Goal: Share content: Share content

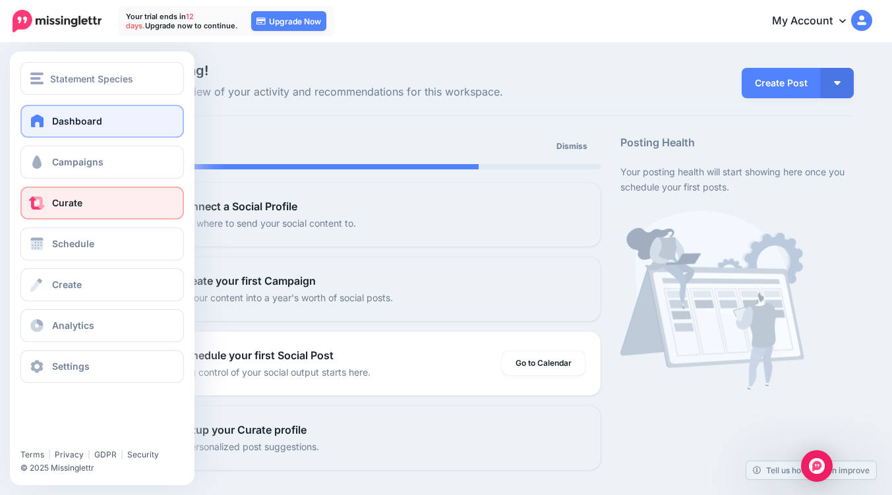
click at [73, 206] on span "Curate" at bounding box center [67, 202] width 30 height 11
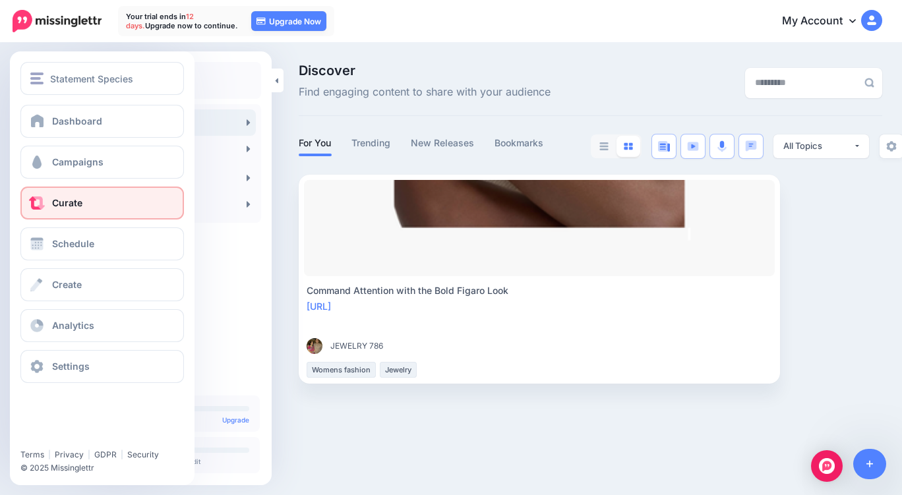
click at [53, 196] on link "Curate" at bounding box center [102, 203] width 164 height 33
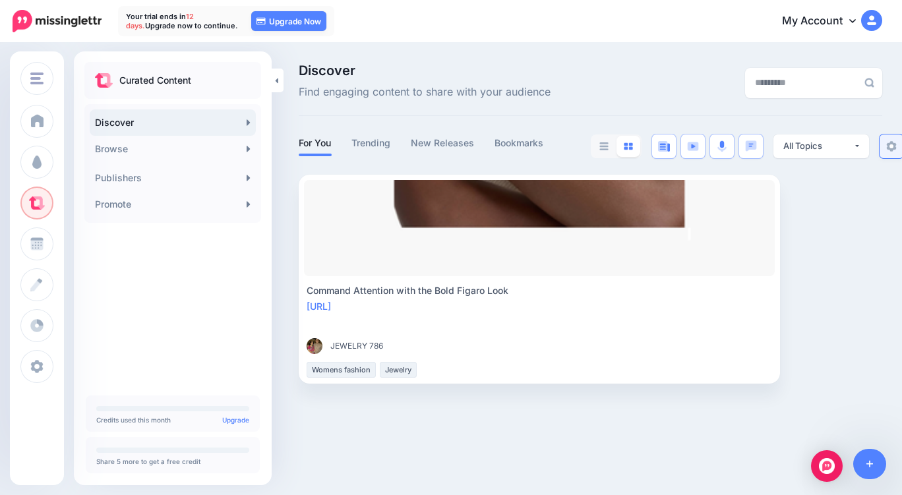
click at [888, 151] on img at bounding box center [892, 146] width 11 height 11
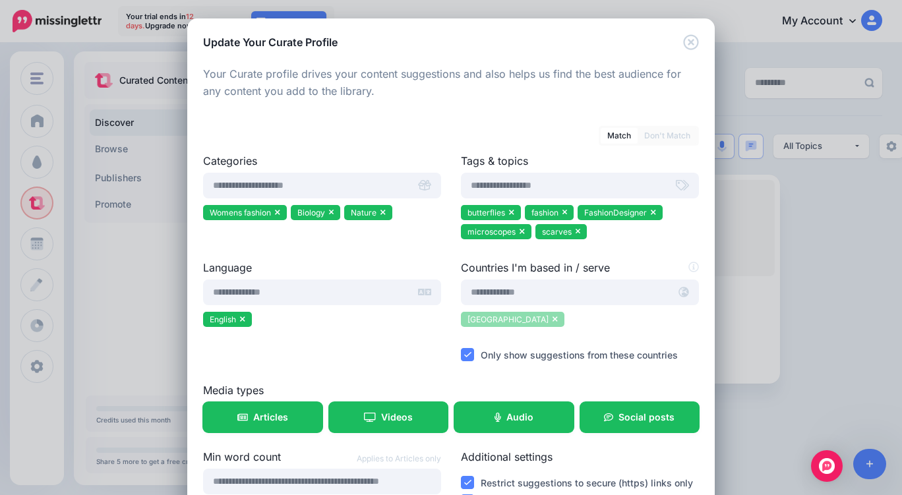
click at [565, 319] on li "United States of America" at bounding box center [513, 319] width 104 height 15
click at [558, 321] on icon at bounding box center [555, 319] width 5 height 8
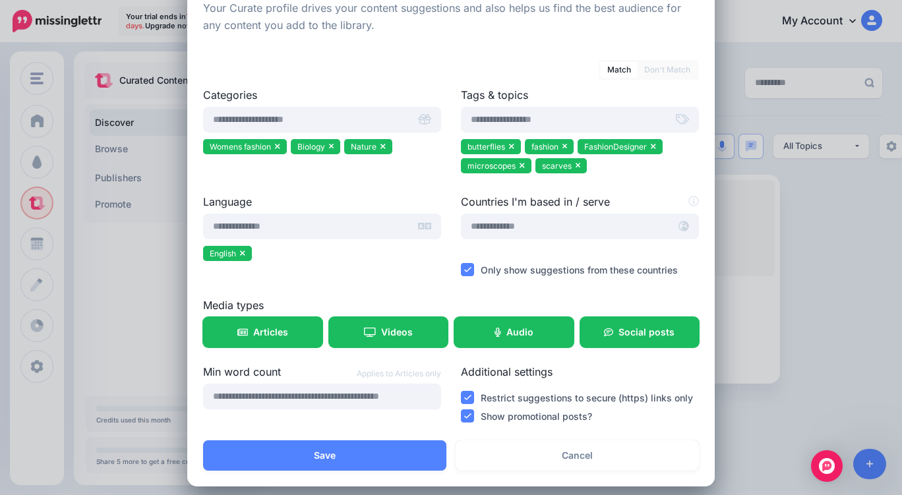
scroll to position [76, 0]
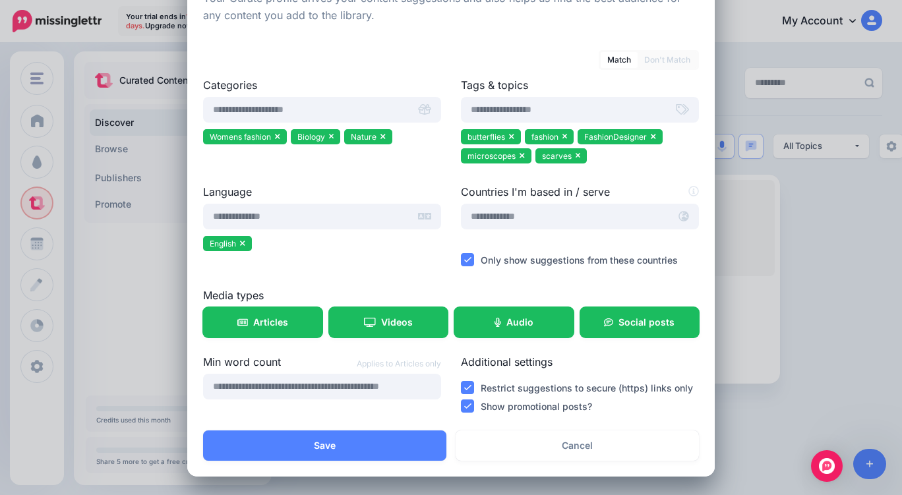
click at [461, 255] on ins at bounding box center [467, 259] width 13 height 13
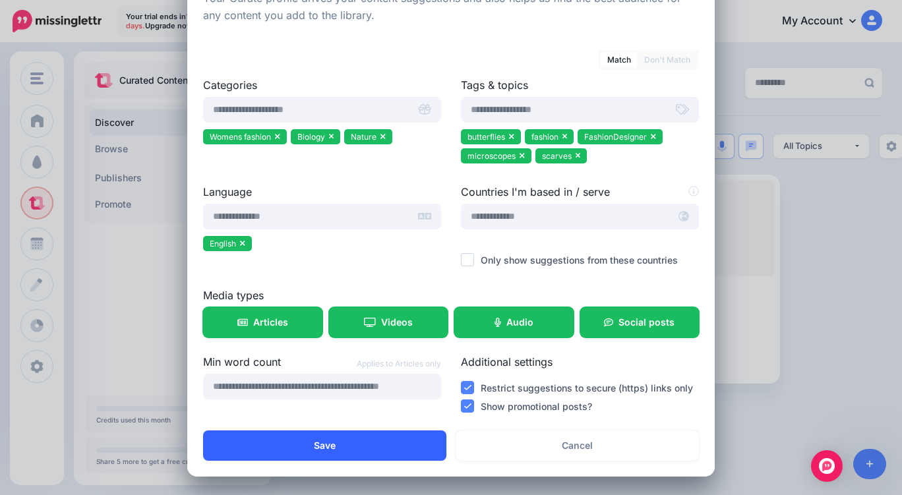
click at [350, 456] on button "Save" at bounding box center [324, 446] width 243 height 30
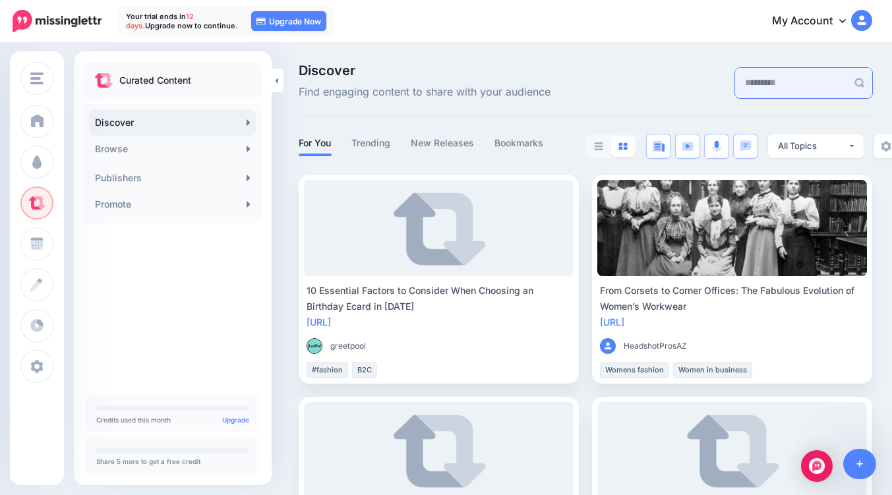
click at [762, 84] on input "text" at bounding box center [791, 83] width 112 height 30
type input "******"
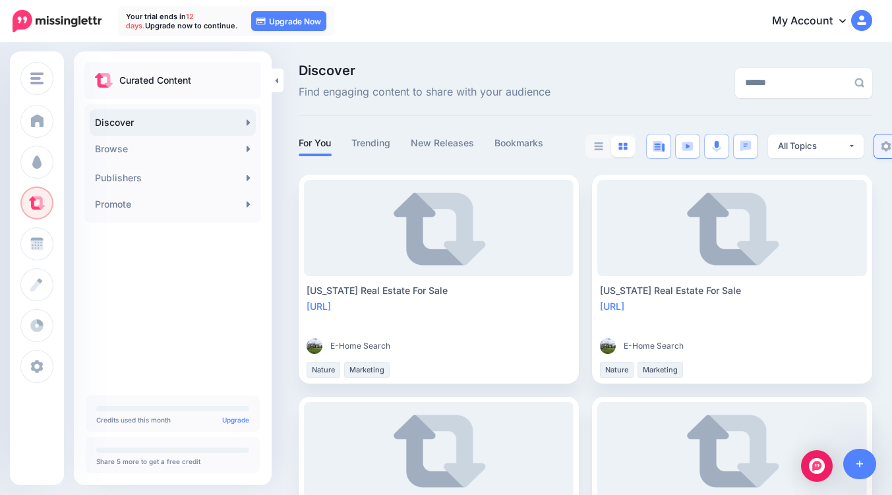
click at [889, 146] on img at bounding box center [886, 146] width 11 height 11
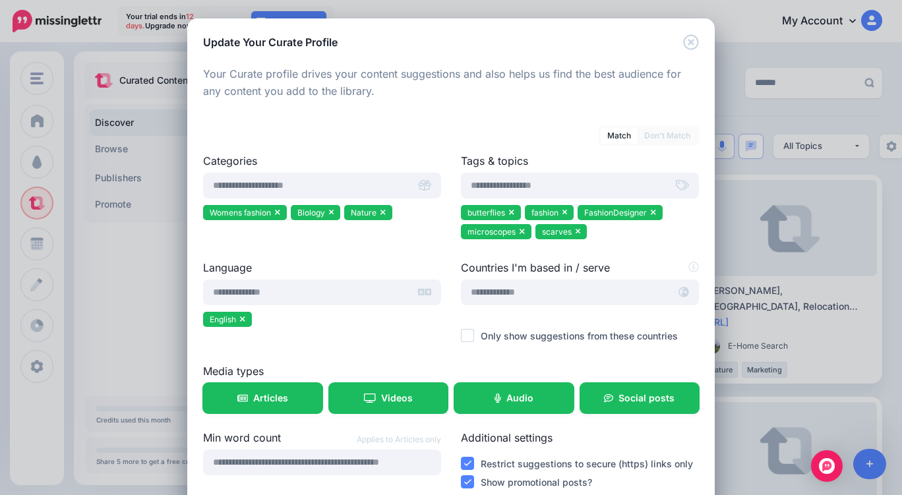
click at [658, 134] on link "Don't Match" at bounding box center [667, 136] width 59 height 16
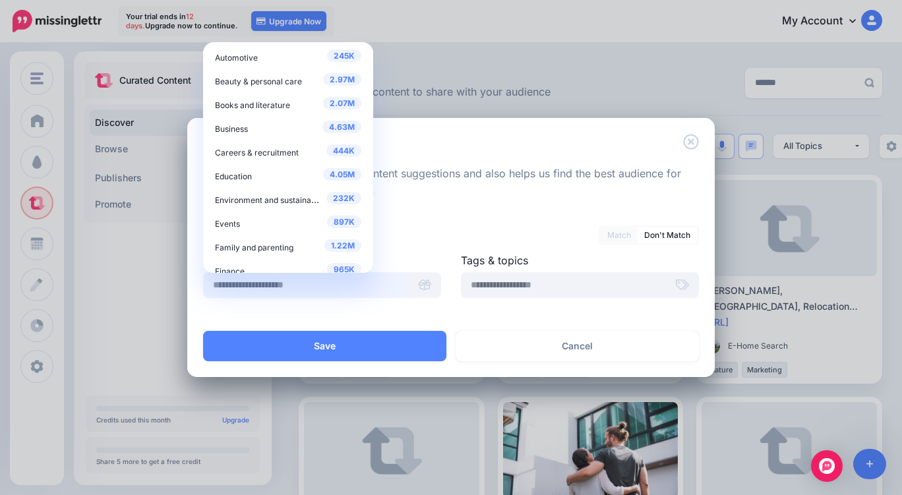
click at [288, 288] on input "text" at bounding box center [306, 285] width 206 height 26
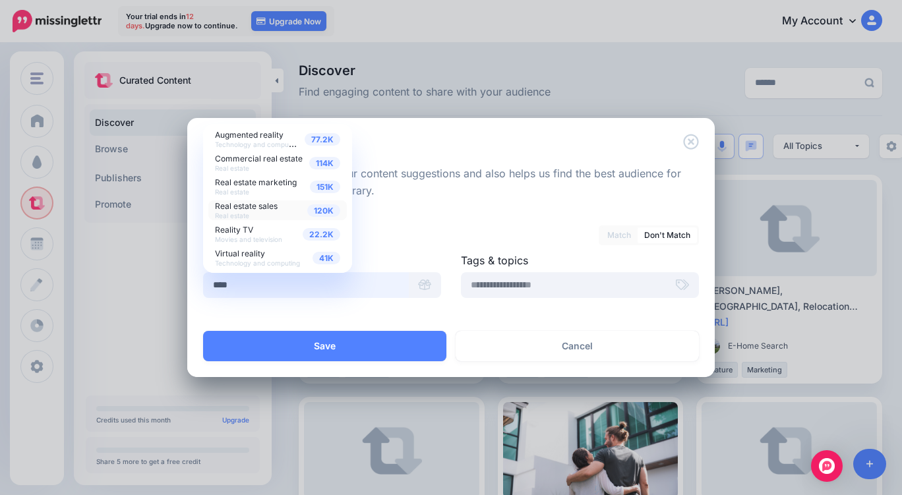
type input "****"
click at [266, 207] on span "Real estate sales" at bounding box center [246, 206] width 63 height 10
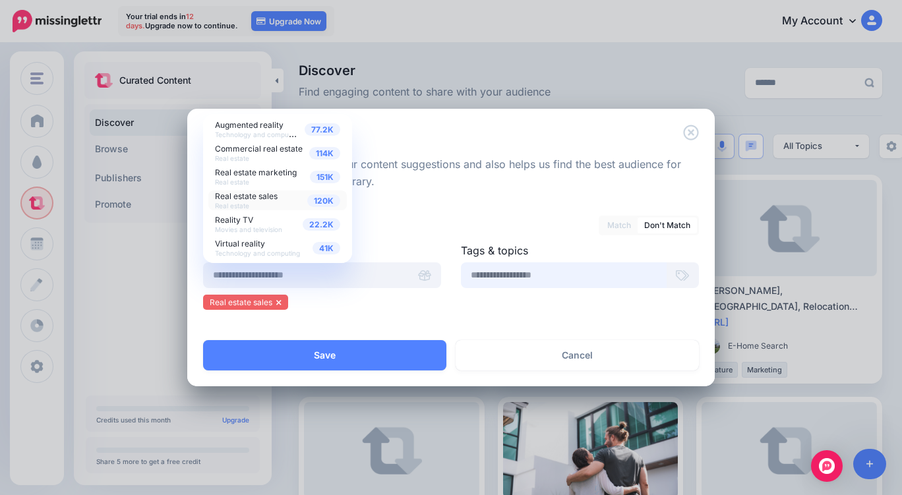
click at [472, 275] on input "text" at bounding box center [564, 276] width 206 height 26
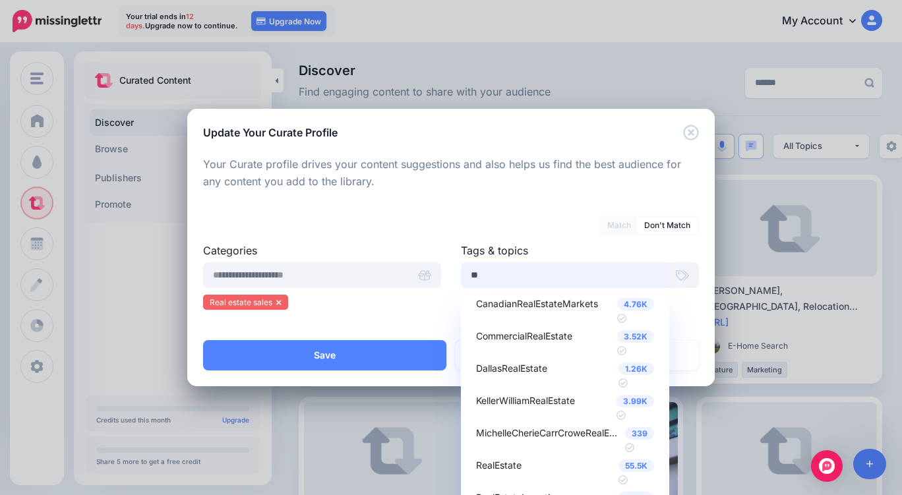
type input "*"
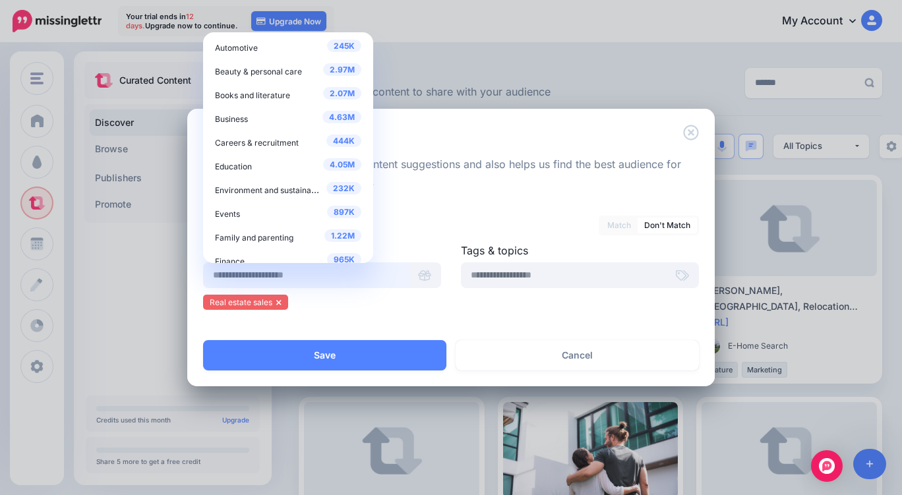
click at [301, 276] on input "text" at bounding box center [306, 276] width 206 height 26
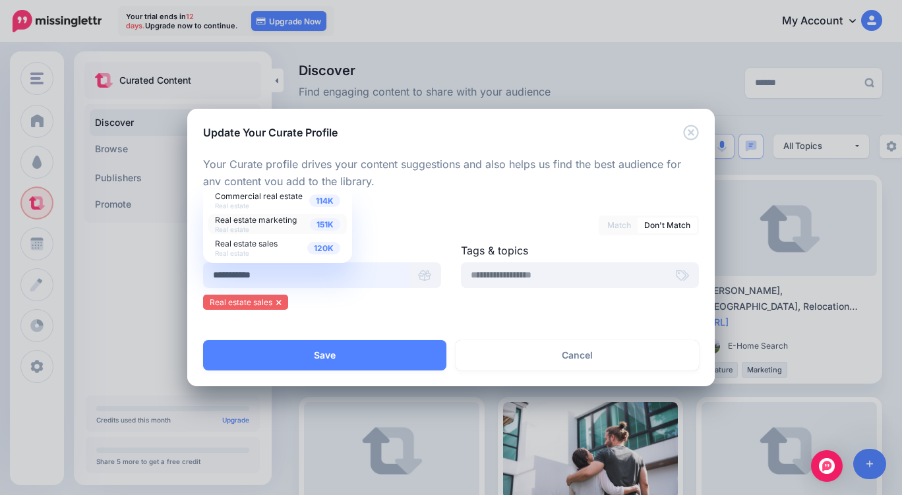
type input "**********"
click at [268, 220] on span "Real estate marketing" at bounding box center [256, 220] width 82 height 10
click at [339, 280] on input "text" at bounding box center [306, 276] width 206 height 26
type input "**********"
click at [270, 203] on div "114K Commercial real estate Real estate" at bounding box center [277, 200] width 125 height 18
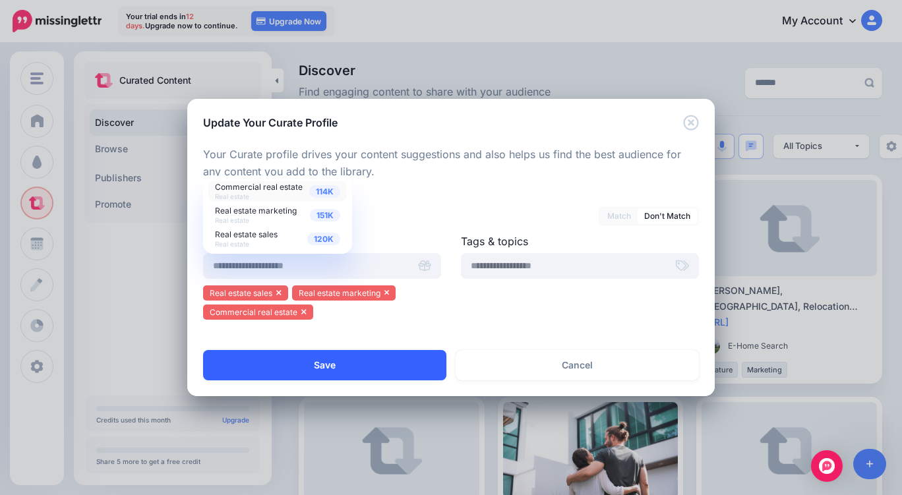
click at [367, 362] on button "Save" at bounding box center [324, 365] width 243 height 30
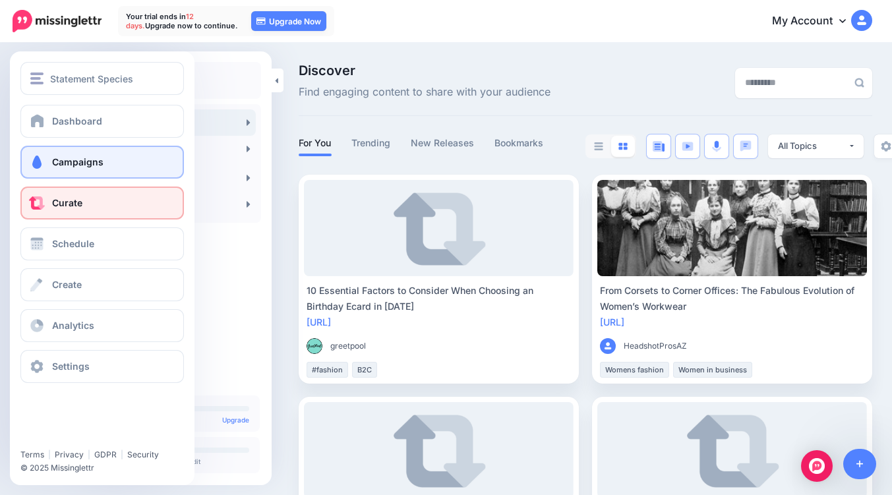
click at [59, 171] on link "Campaigns" at bounding box center [102, 162] width 164 height 33
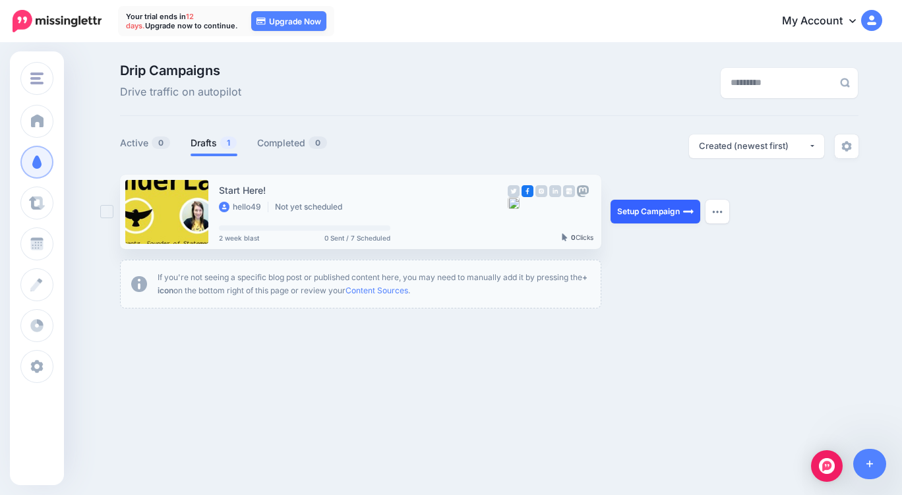
click at [655, 218] on link "Setup Campaign" at bounding box center [656, 212] width 90 height 24
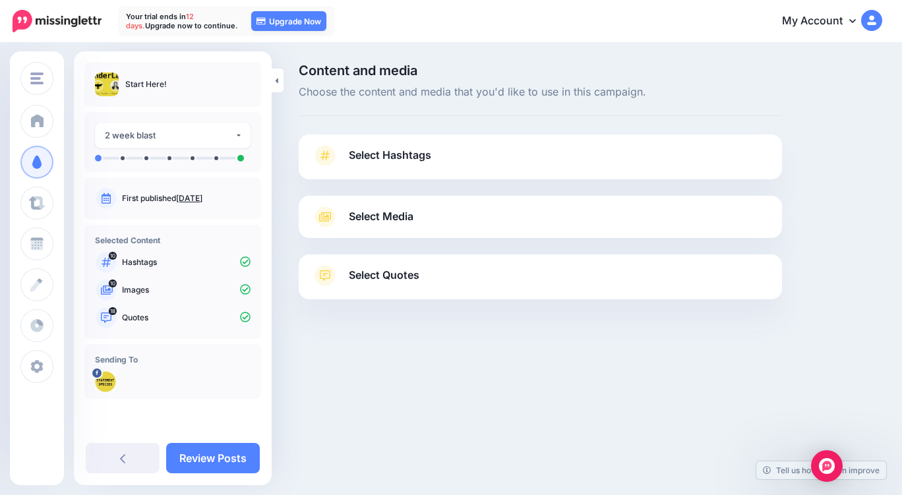
click at [414, 154] on span "Select Hashtags" at bounding box center [390, 155] width 82 height 18
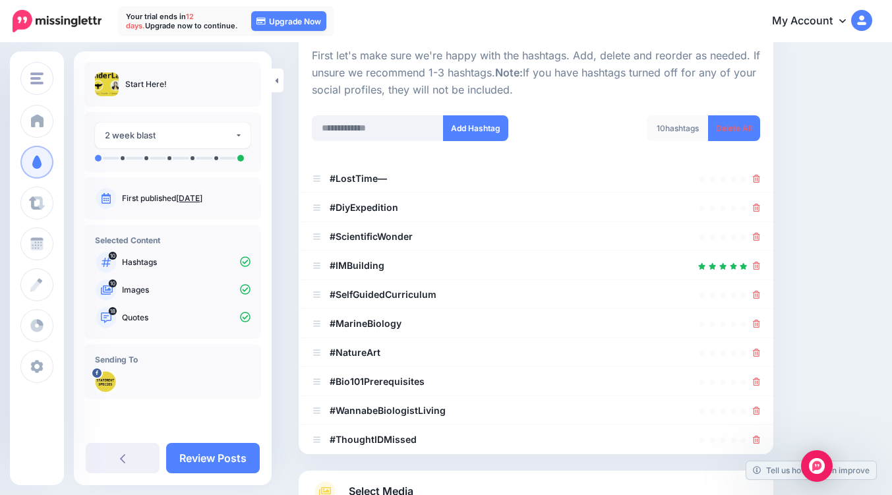
scroll to position [296, 0]
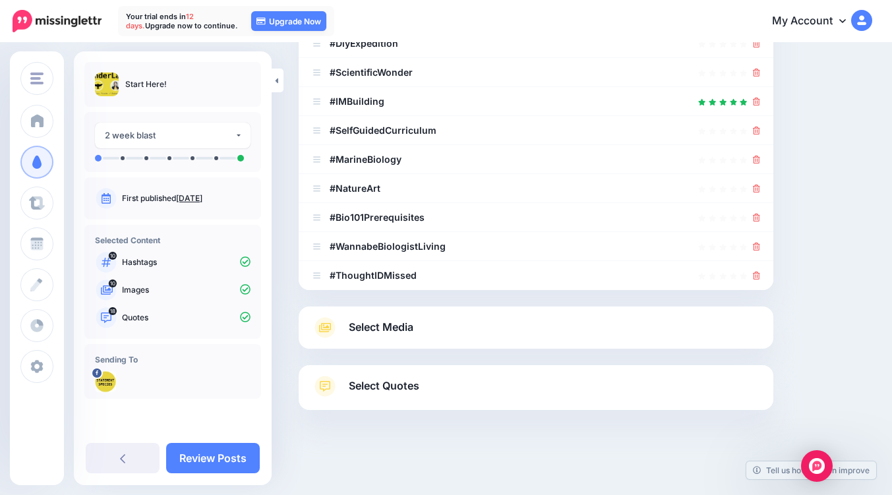
click at [394, 327] on span "Select Media" at bounding box center [381, 328] width 65 height 18
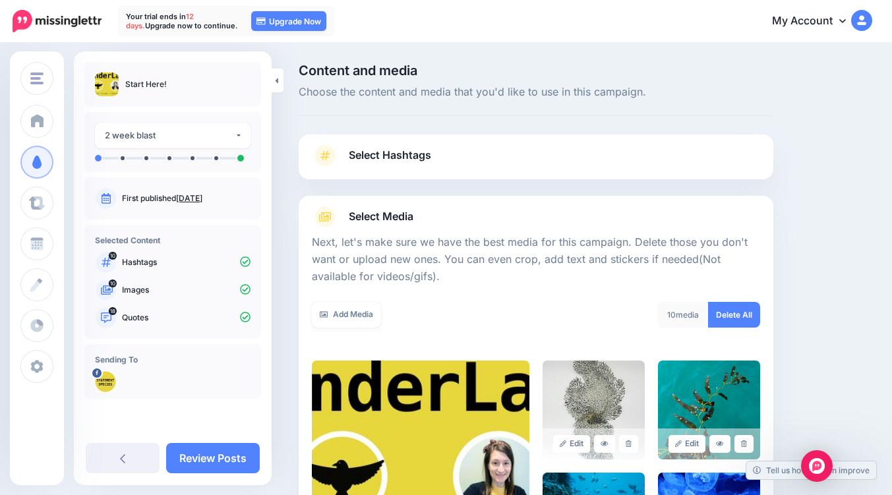
scroll to position [458, 0]
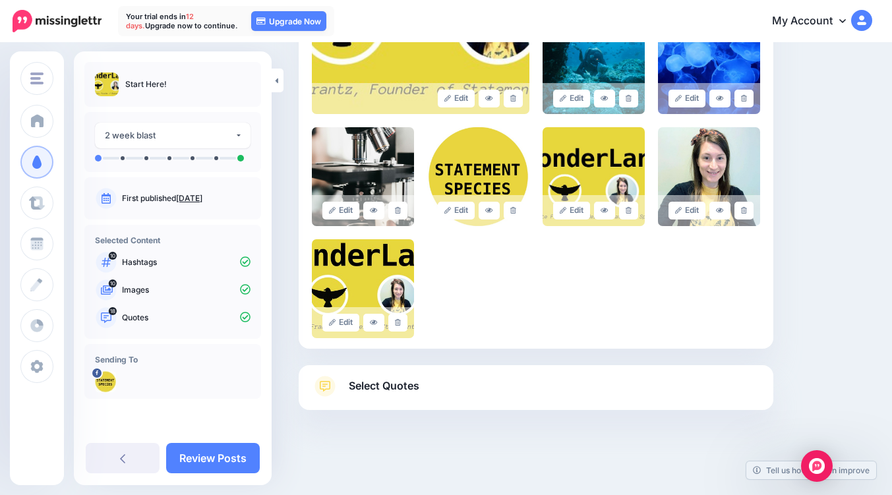
click at [427, 389] on link "Select Quotes" at bounding box center [536, 393] width 449 height 34
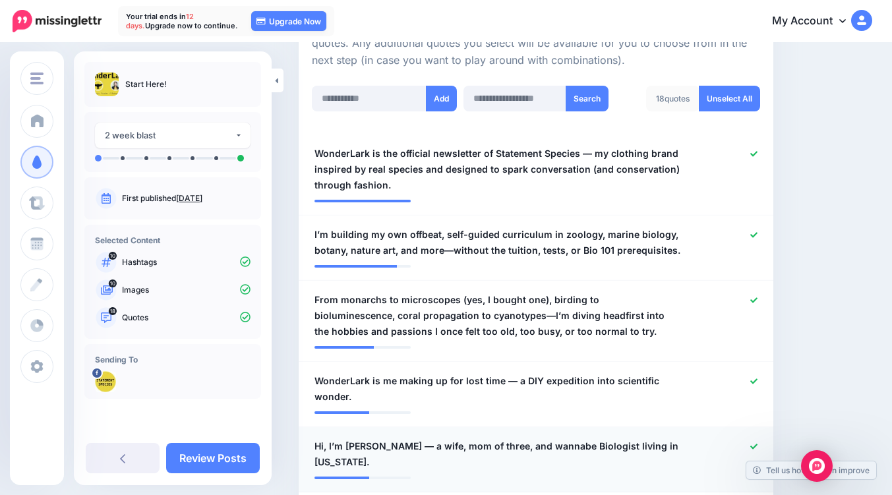
scroll to position [261, 0]
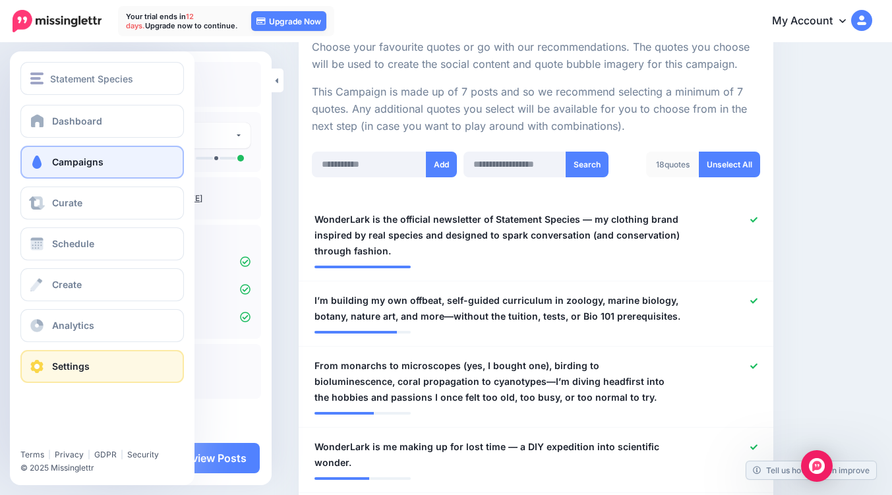
click at [39, 363] on span at bounding box center [36, 366] width 17 height 13
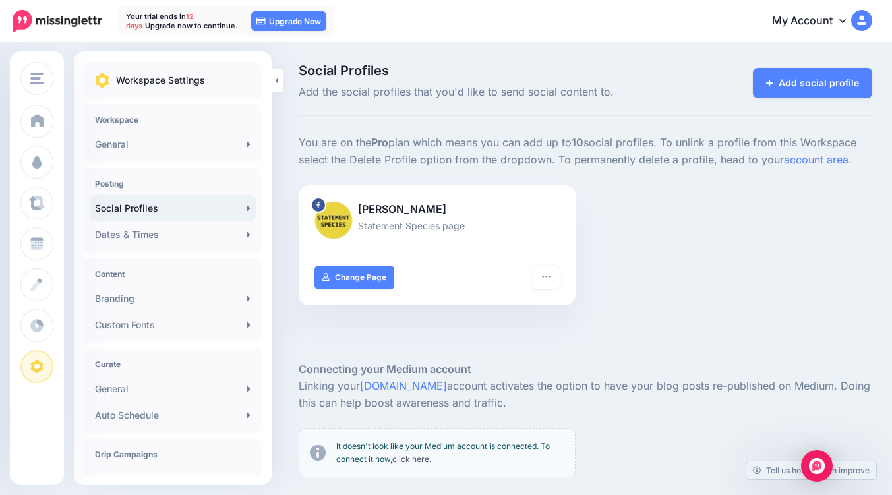
click at [139, 452] on h4 "Drip Campaigns" at bounding box center [173, 455] width 156 height 10
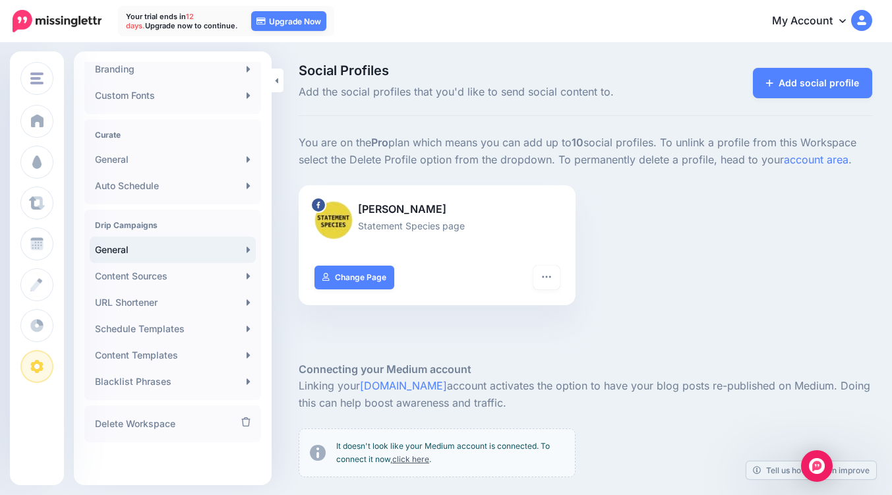
click at [129, 251] on link "General" at bounding box center [173, 250] width 166 height 26
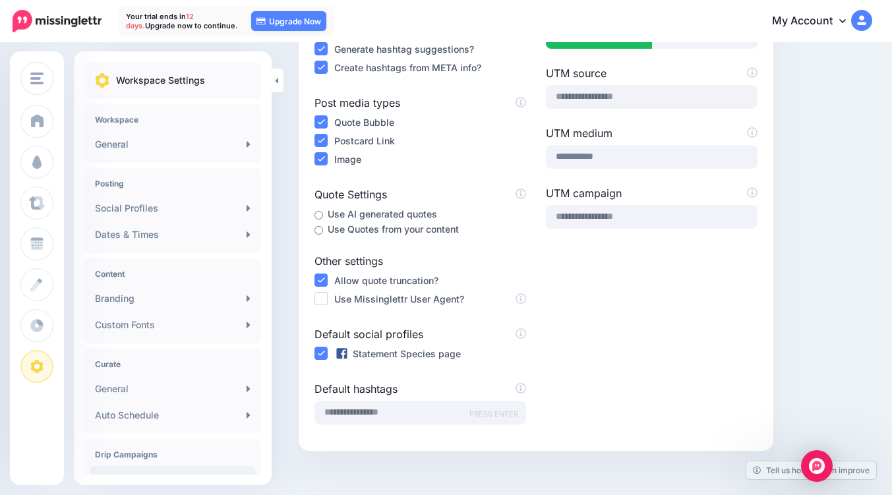
scroll to position [132, 0]
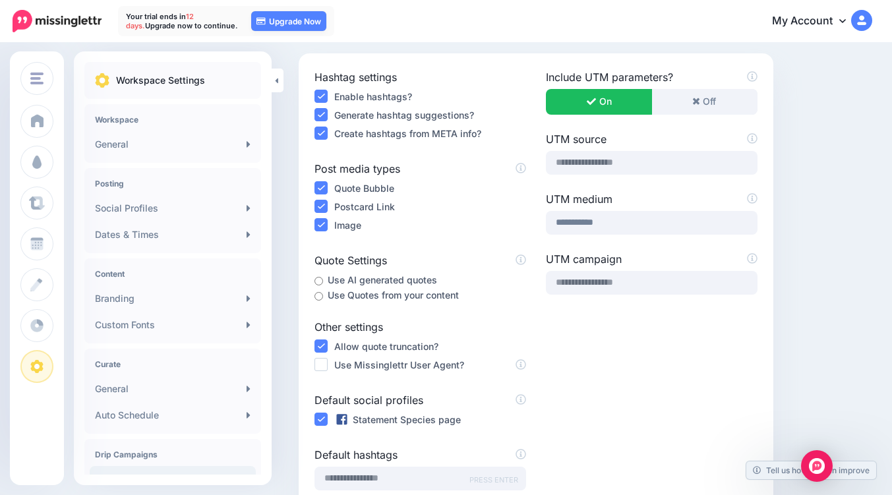
drag, startPoint x: 497, startPoint y: 236, endPoint x: 470, endPoint y: 59, distance: 178.8
click at [470, 59] on div "Hashtag settings Enable hashtags? Generate hashtag suggestions? Create hashtags…" at bounding box center [536, 285] width 475 height 464
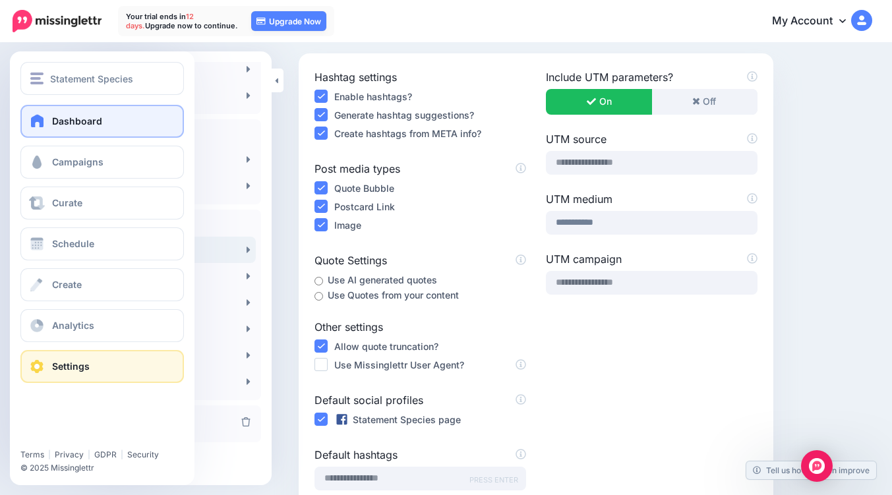
click at [88, 121] on span "Dashboard" at bounding box center [77, 120] width 50 height 11
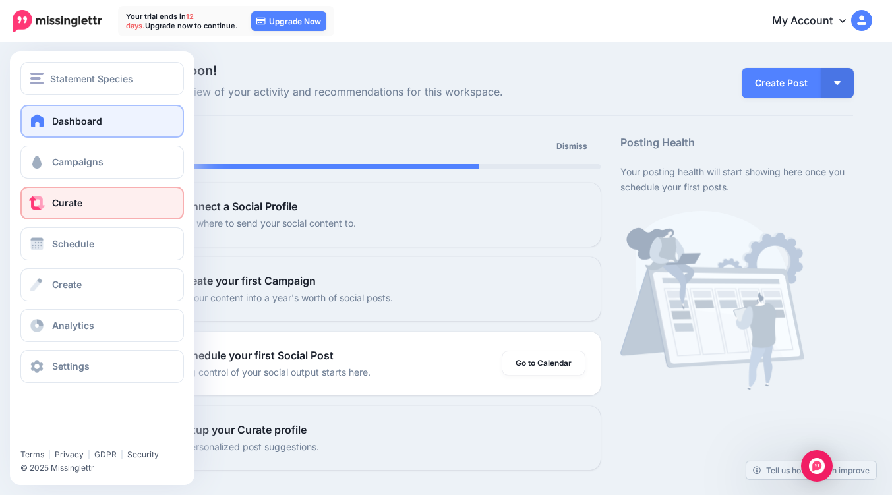
click at [43, 206] on span at bounding box center [36, 203] width 17 height 13
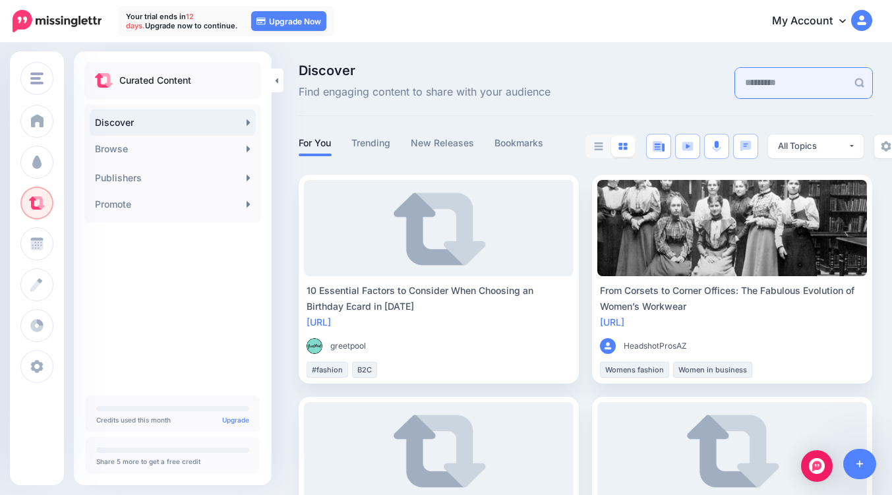
click at [754, 80] on input "text" at bounding box center [791, 83] width 112 height 30
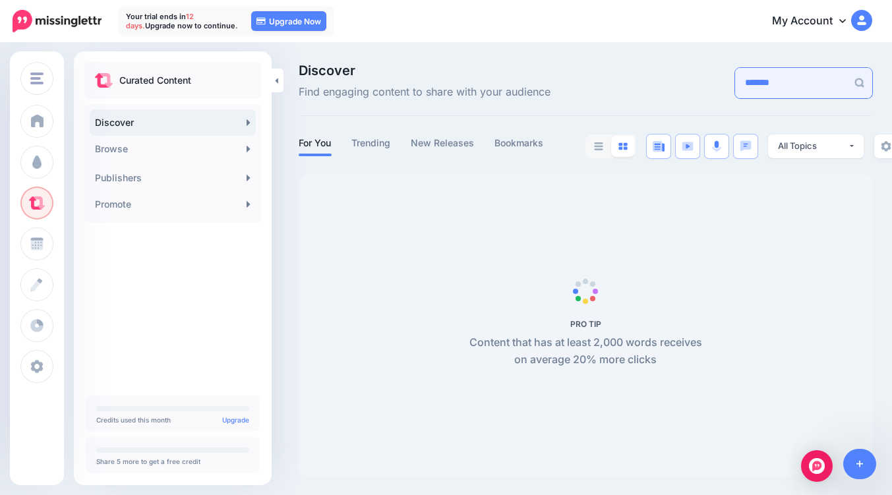
click at [754, 80] on input "*******" at bounding box center [791, 83] width 112 height 30
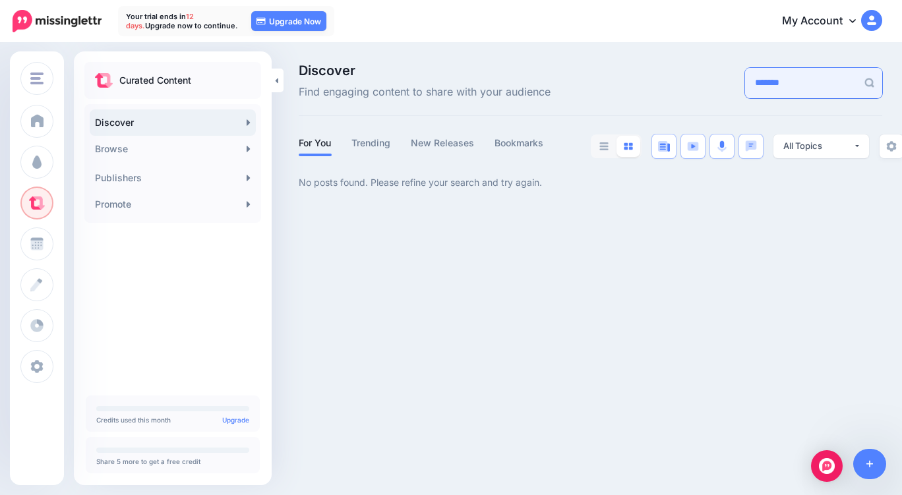
click at [749, 82] on input "*******" at bounding box center [801, 83] width 112 height 30
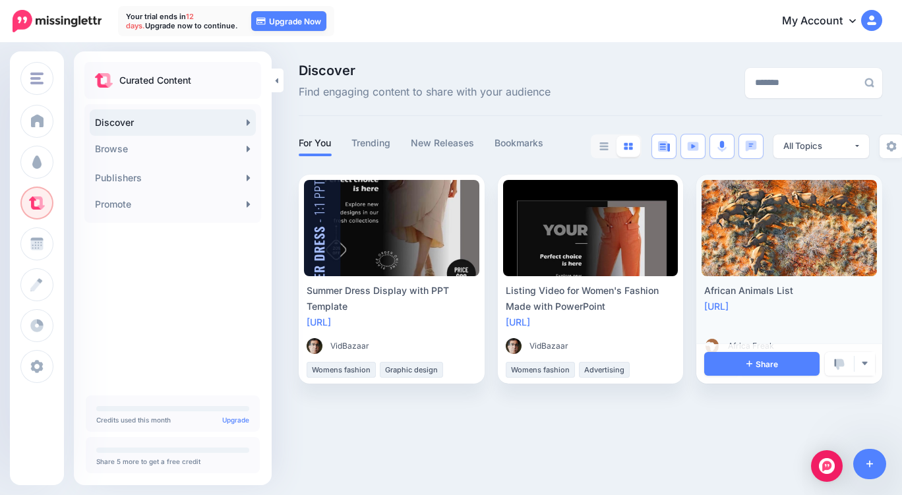
click at [766, 234] on link at bounding box center [789, 228] width 175 height 96
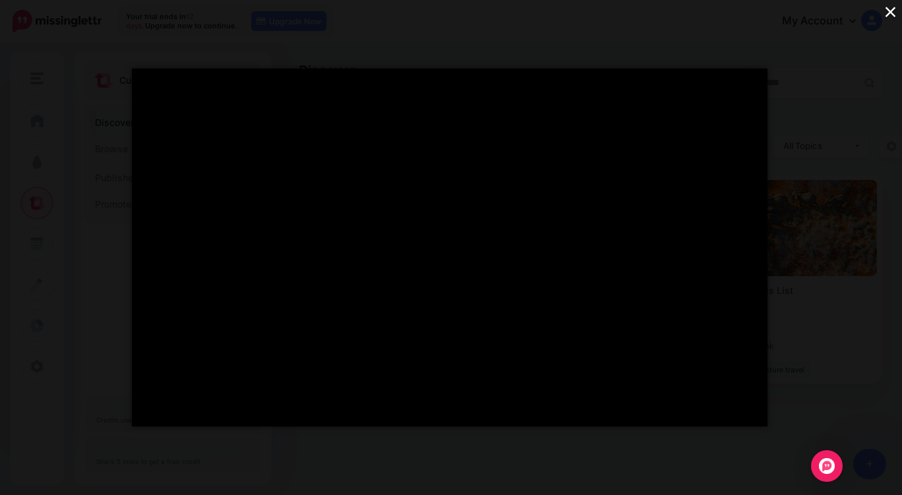
click at [891, 12] on button "×" at bounding box center [890, 11] width 23 height 23
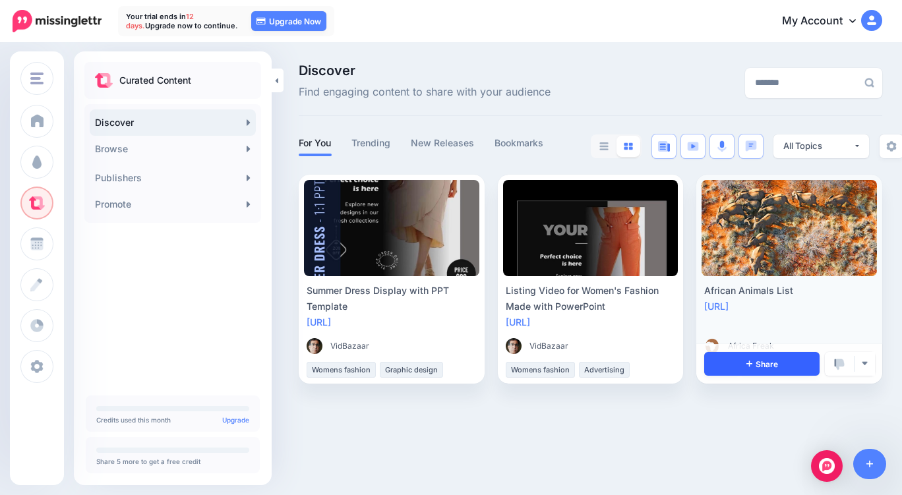
click at [781, 369] on link "Share" at bounding box center [761, 364] width 115 height 24
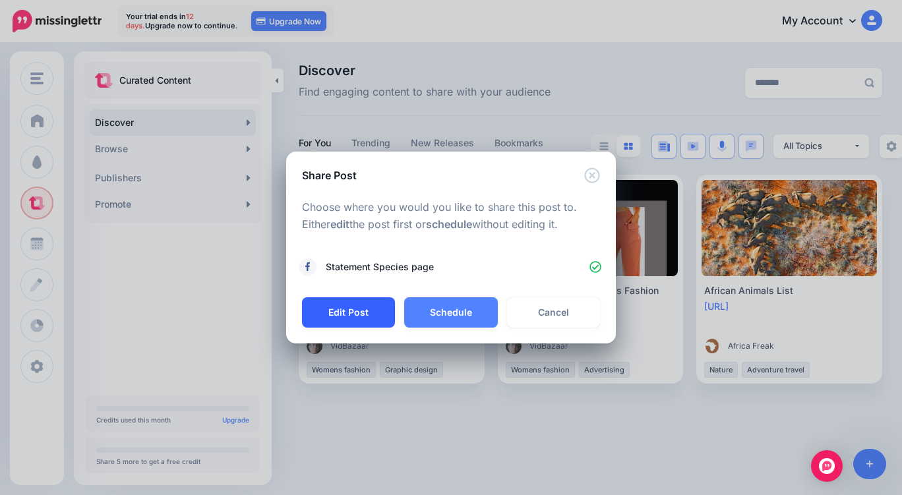
click at [352, 309] on button "Edit Post" at bounding box center [348, 312] width 93 height 30
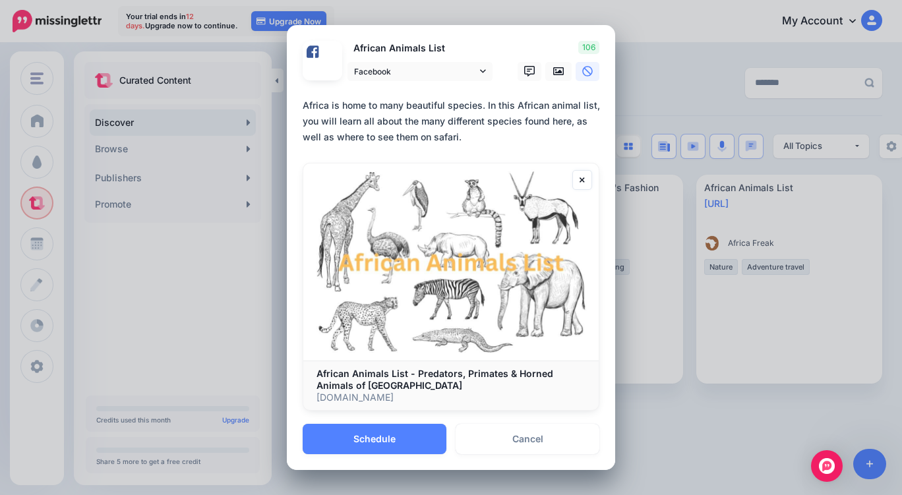
click at [323, 383] on b "African Animals List - Predators, Primates & Horned Animals of Africa" at bounding box center [435, 379] width 237 height 23
click at [493, 193] on img at bounding box center [451, 262] width 296 height 197
click at [403, 73] on span "Facebook" at bounding box center [415, 72] width 123 height 14
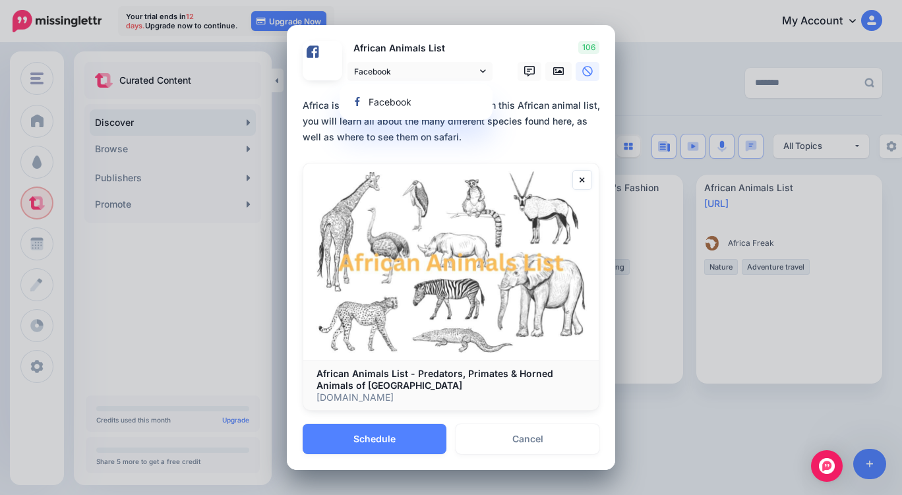
click at [451, 34] on div "Loading African Animals List Facebook Facebook" at bounding box center [451, 224] width 328 height 399
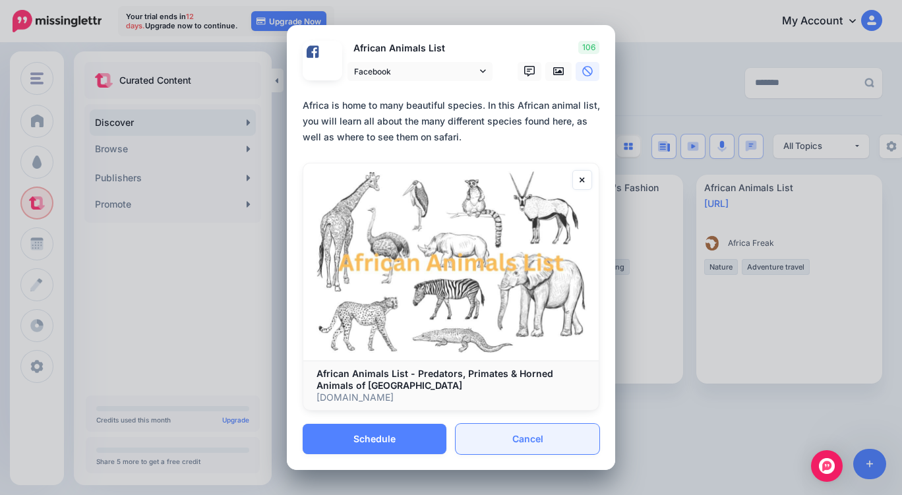
click at [542, 447] on link "Cancel" at bounding box center [528, 439] width 144 height 30
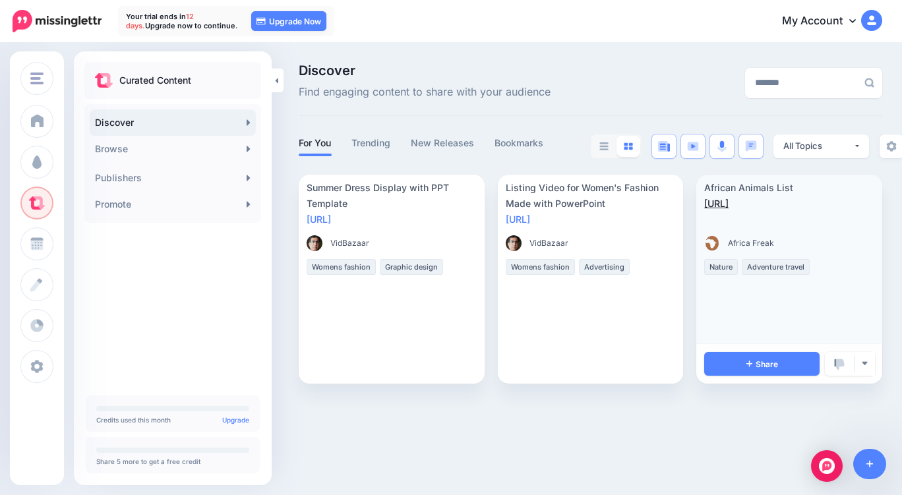
click at [729, 206] on link "https://lttr.ai/wGsg" at bounding box center [716, 203] width 24 height 11
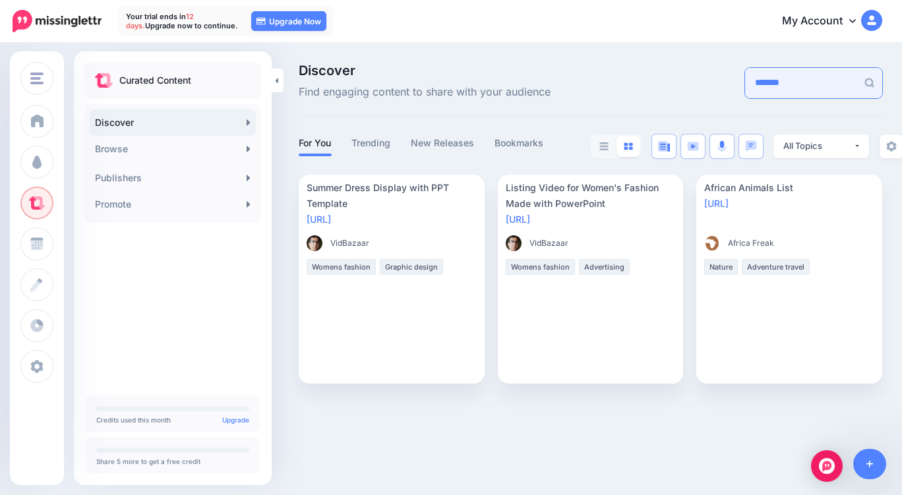
click at [778, 80] on input "*******" at bounding box center [801, 83] width 112 height 30
click at [745, 84] on input "*******" at bounding box center [801, 83] width 112 height 30
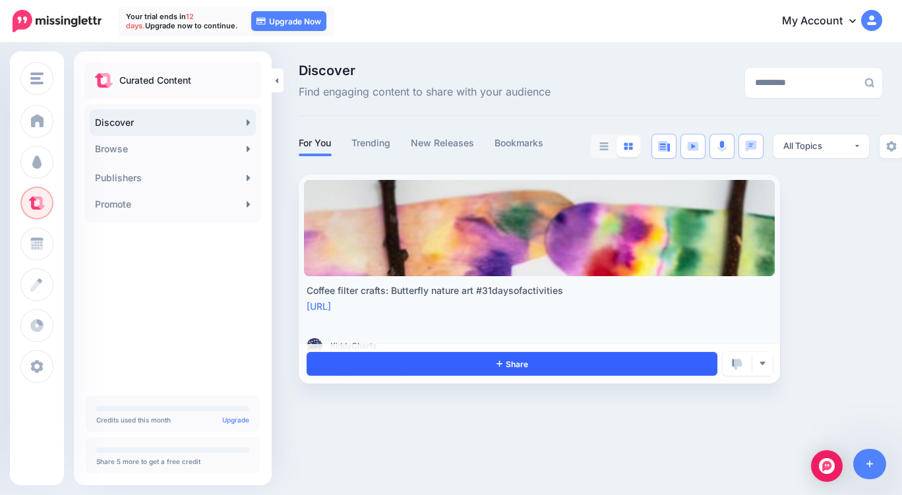
click at [489, 366] on link "Share" at bounding box center [512, 364] width 411 height 24
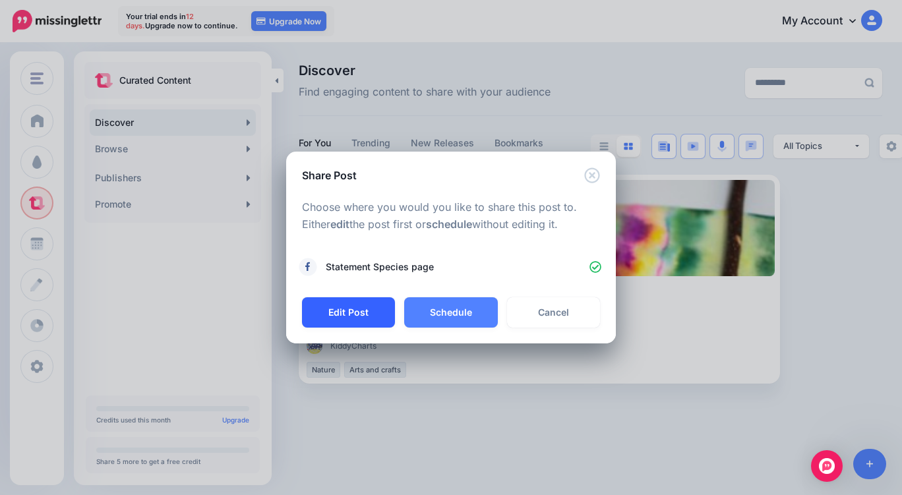
click at [360, 312] on button "Edit Post" at bounding box center [348, 312] width 93 height 30
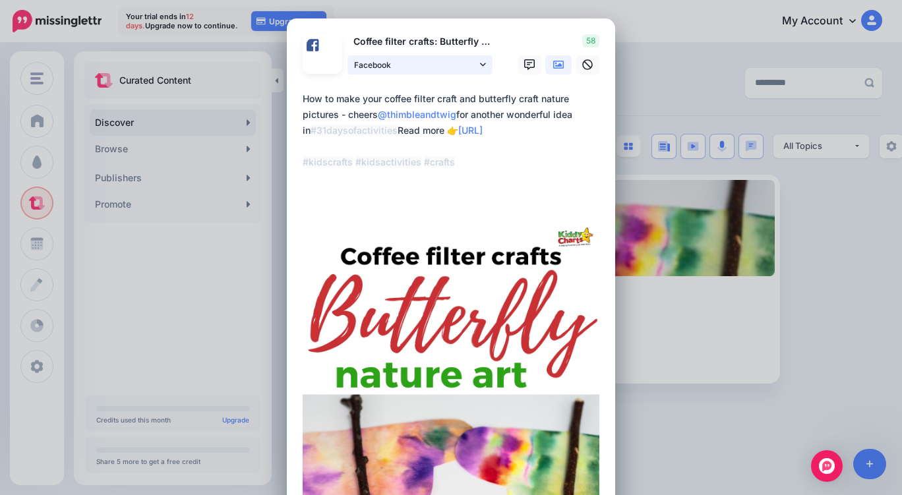
click at [408, 60] on span "Facebook" at bounding box center [415, 65] width 123 height 14
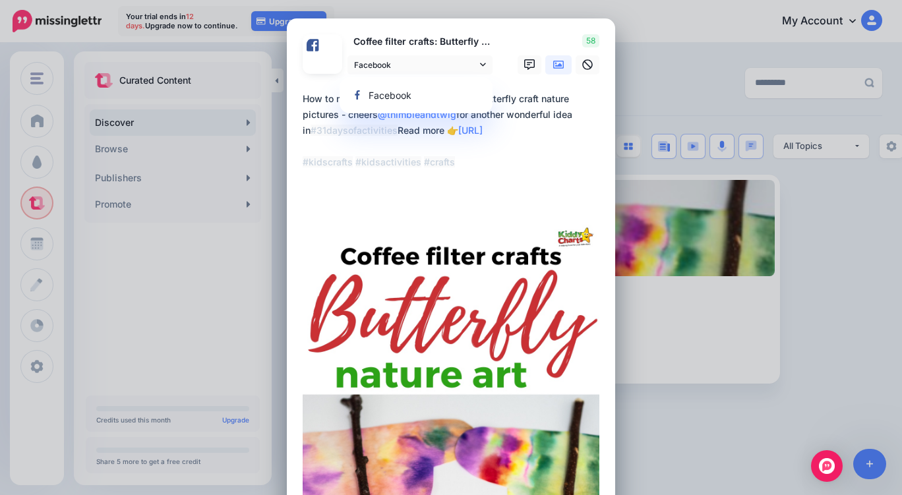
click at [400, 44] on p "Coffee filter crafts: Butterfly nature art #31daysofactivities" at bounding box center [421, 41] width 146 height 15
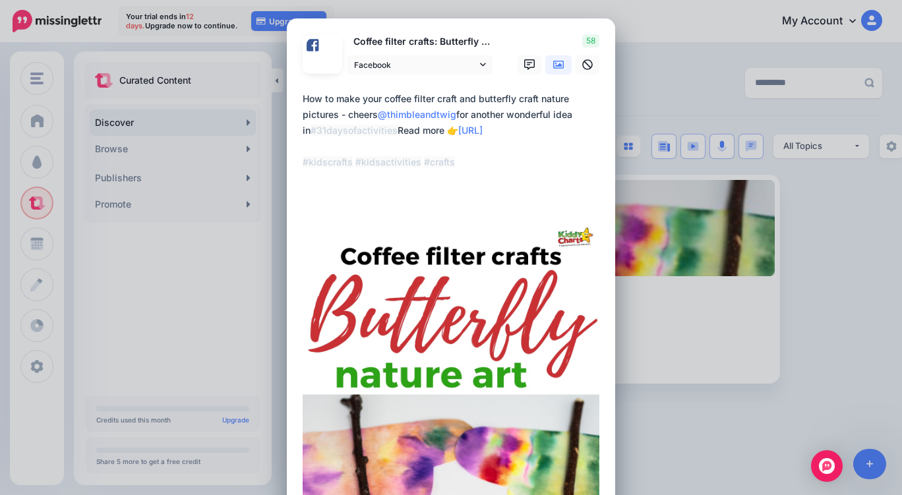
click at [650, 78] on div "Share Post Loading Coffee filter crafts: Butterfly nature art #31daysofactiviti…" at bounding box center [451, 247] width 902 height 495
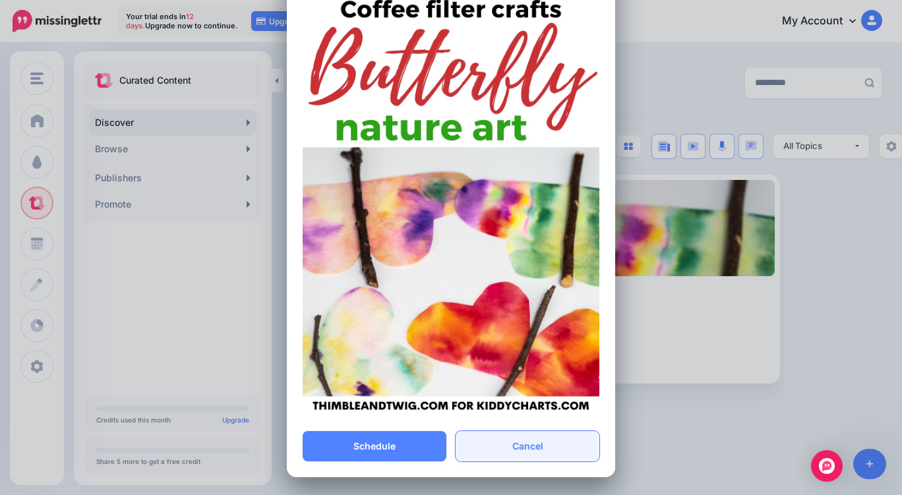
click at [515, 449] on link "Cancel" at bounding box center [528, 446] width 144 height 30
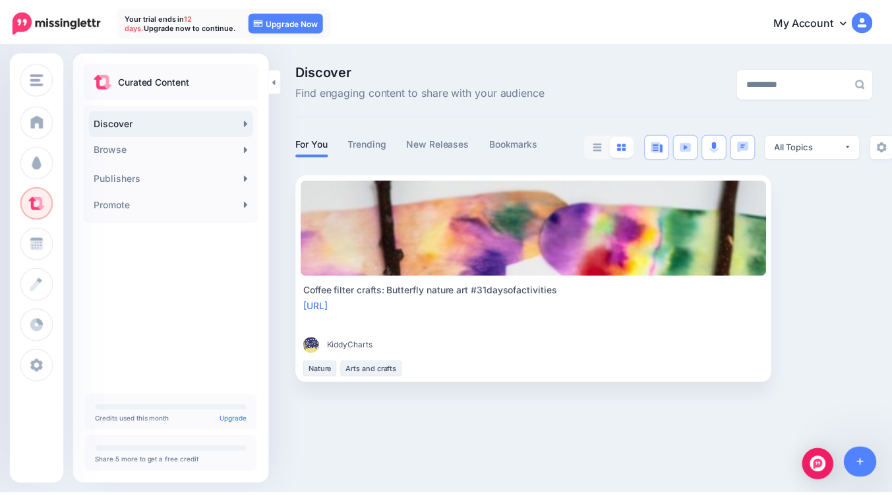
scroll to position [12, 0]
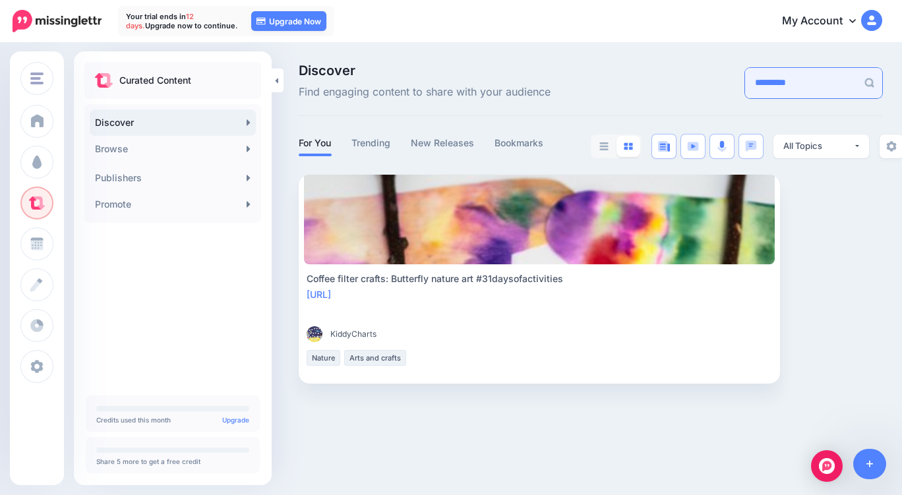
click at [749, 76] on input "*********" at bounding box center [801, 83] width 112 height 30
type input "******"
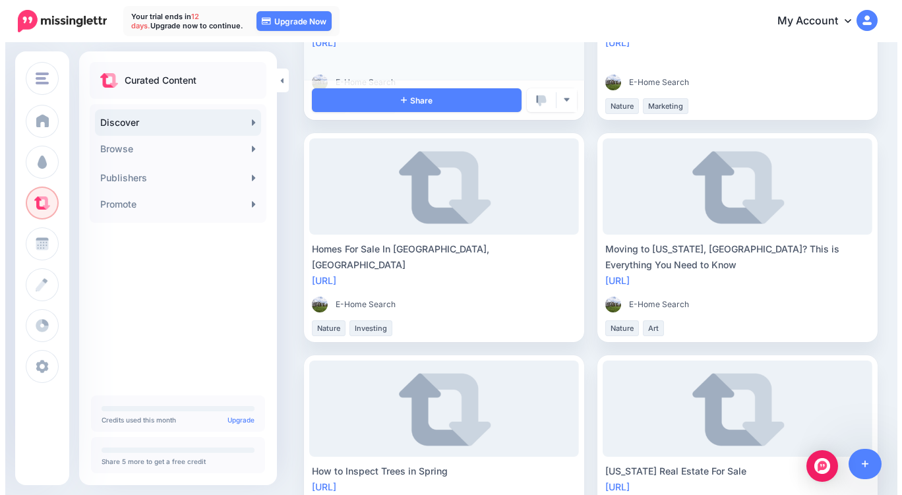
scroll to position [330, 0]
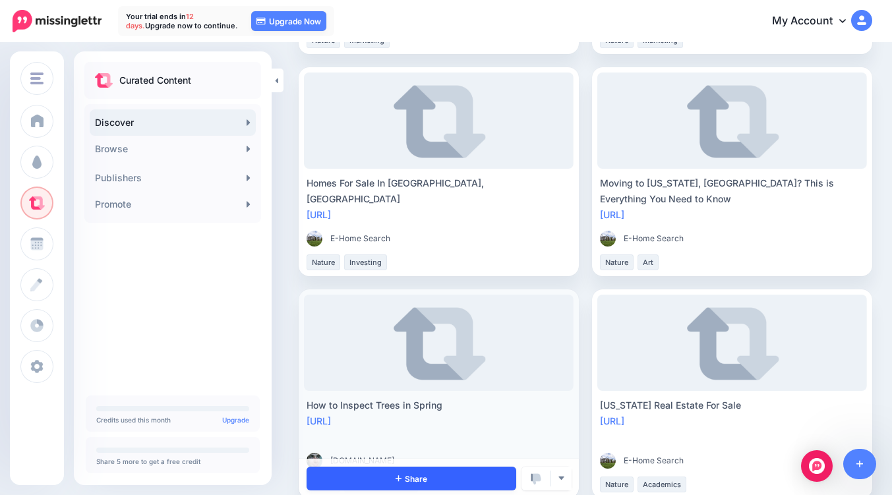
click at [516, 467] on link "Share" at bounding box center [412, 479] width 210 height 24
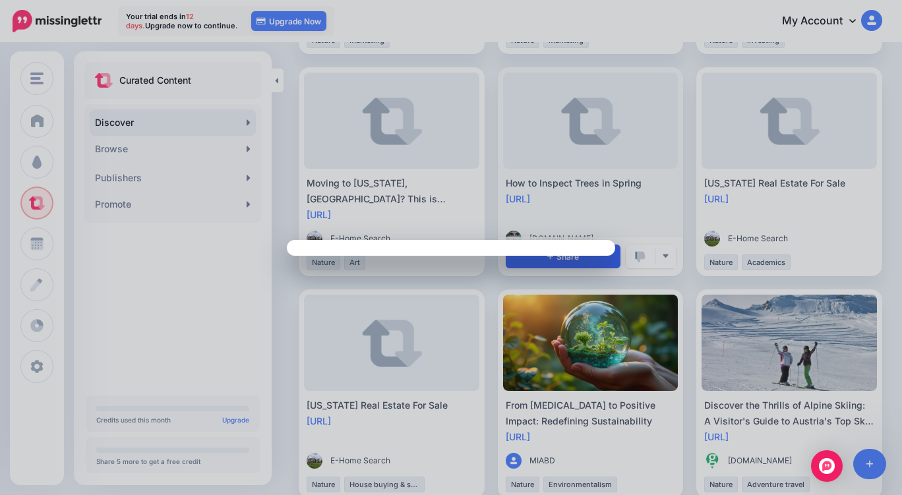
scroll to position [0, 0]
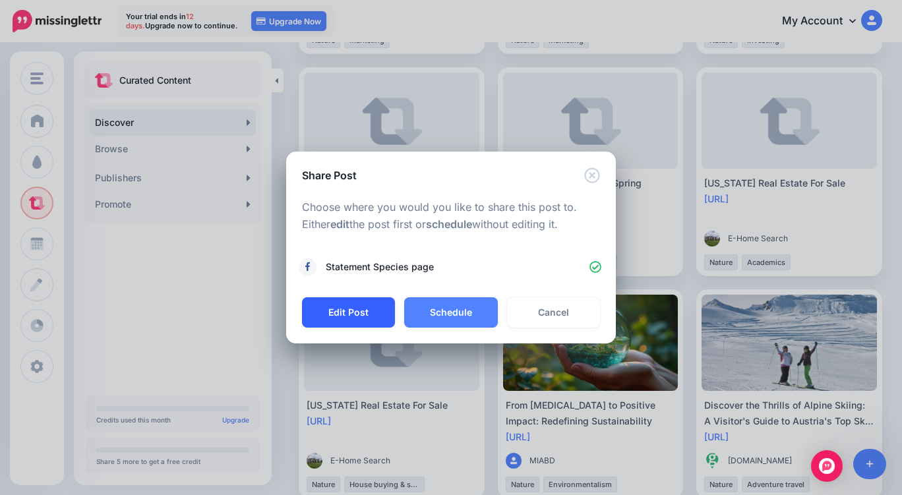
click at [350, 318] on button "Edit Post" at bounding box center [348, 312] width 93 height 30
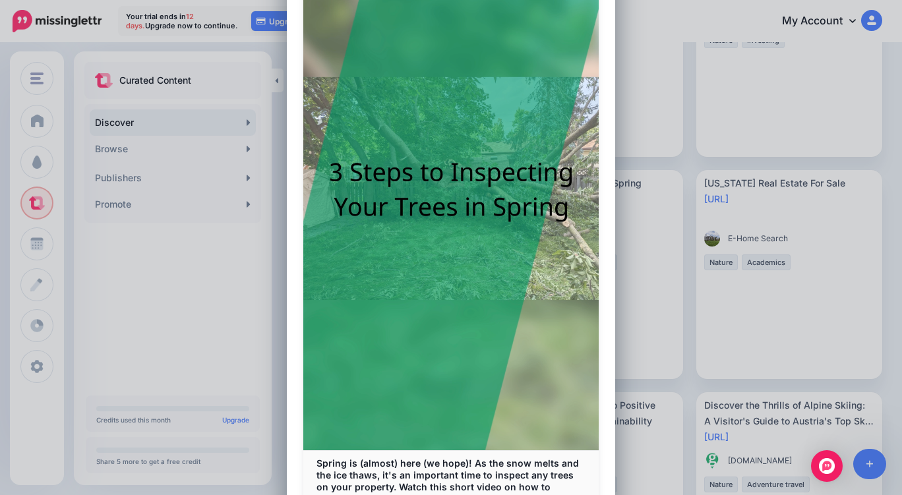
scroll to position [330, 0]
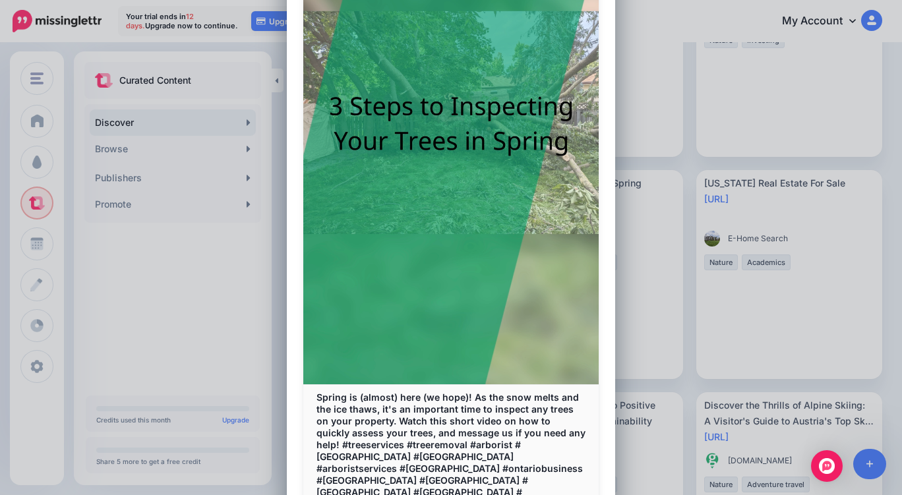
click at [654, 64] on div "Share Post Loading How to Inspect Trees in Spring Facebook" at bounding box center [451, 247] width 902 height 495
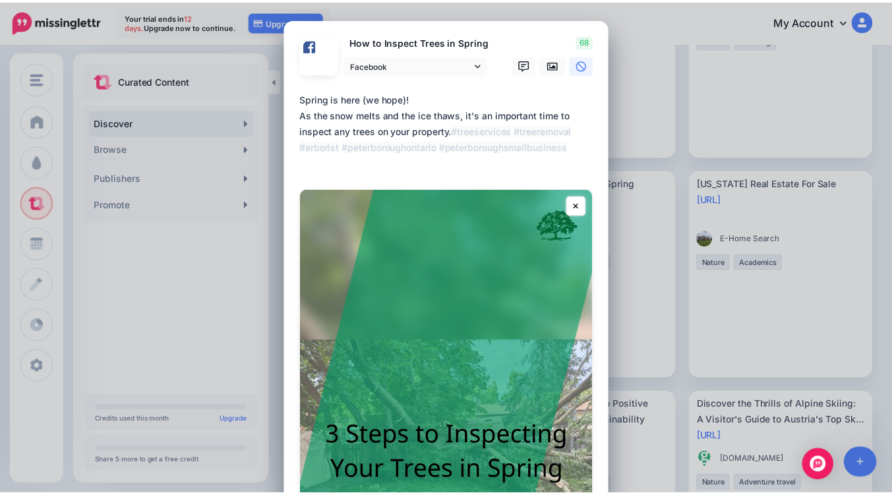
scroll to position [524, 0]
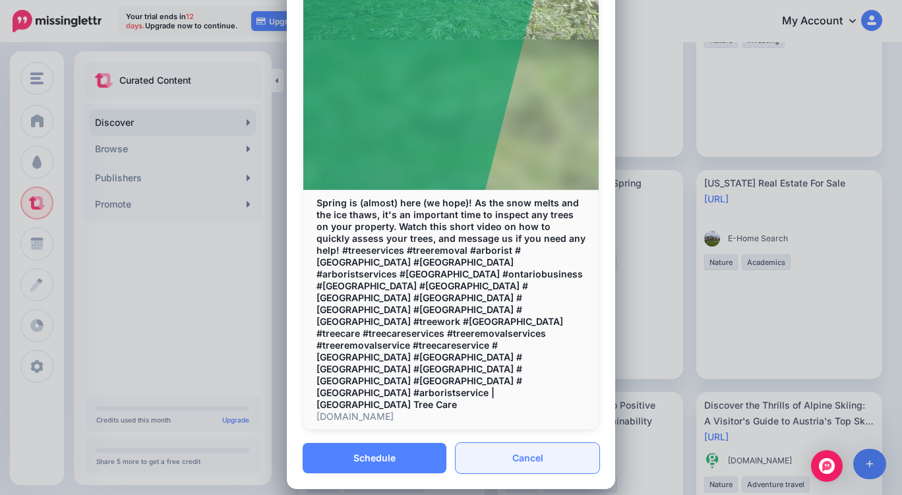
click at [526, 445] on link "Cancel" at bounding box center [528, 458] width 144 height 30
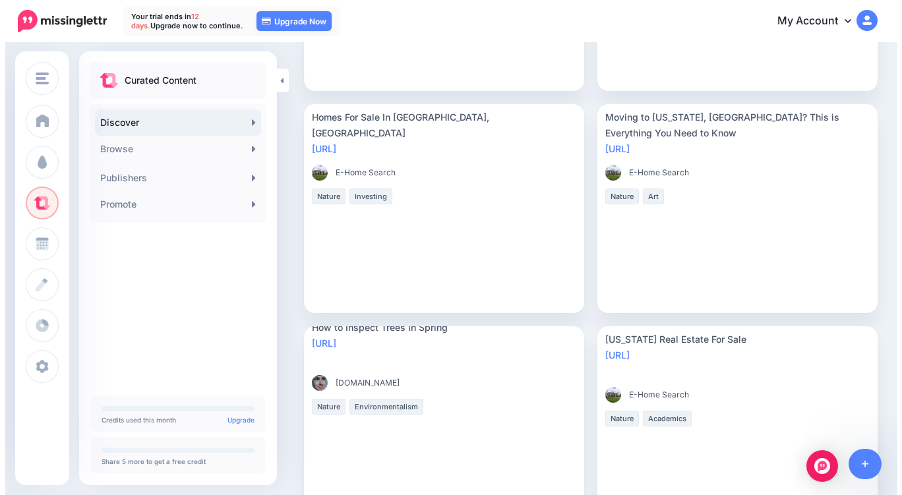
scroll to position [0, 0]
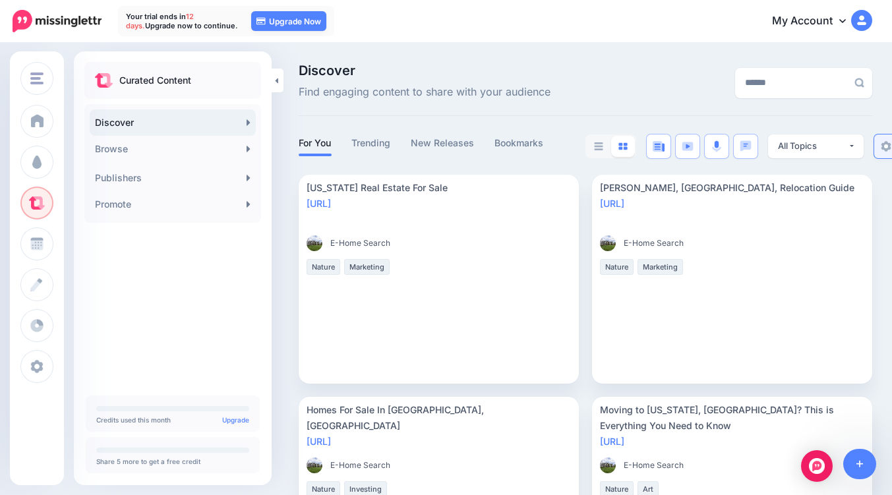
click at [888, 143] on img at bounding box center [886, 146] width 11 height 11
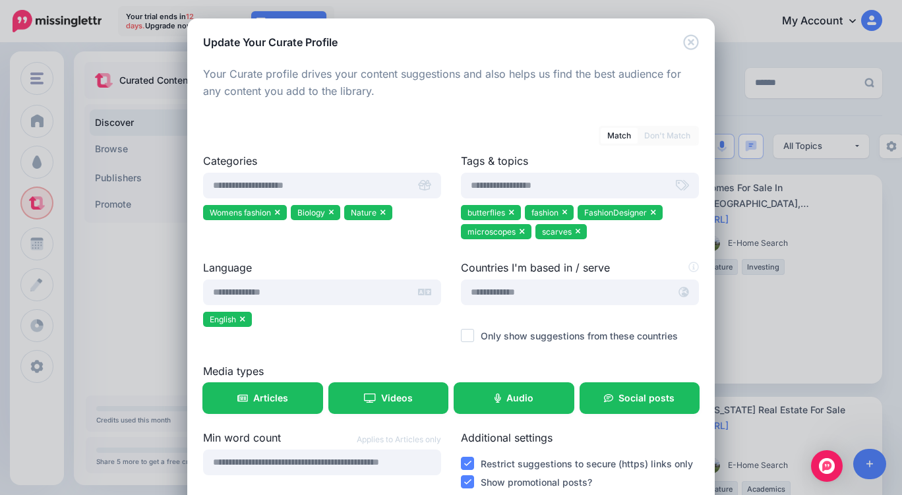
click at [661, 135] on link "Don't Match" at bounding box center [667, 136] width 59 height 16
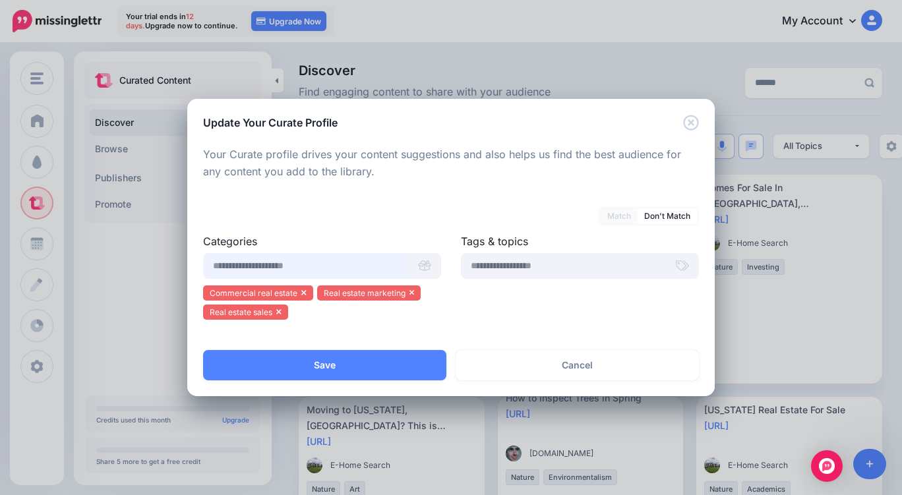
click at [251, 265] on input "text" at bounding box center [306, 266] width 206 height 26
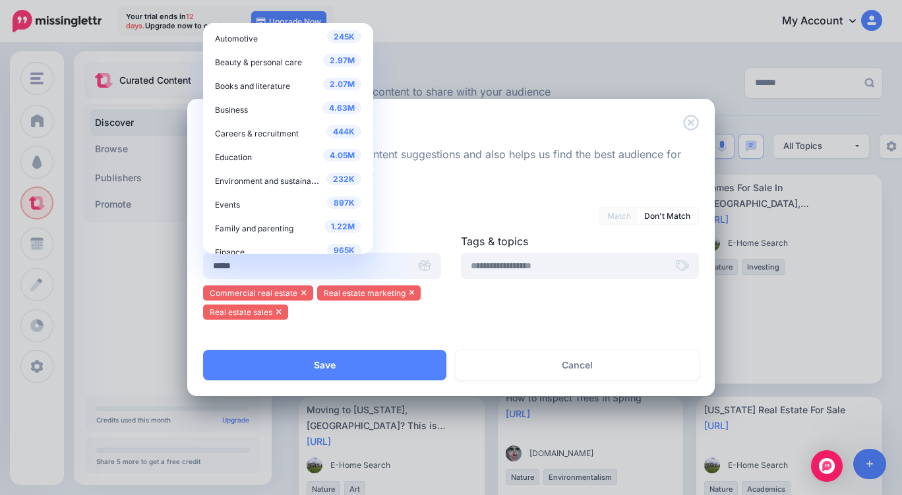
type input "******"
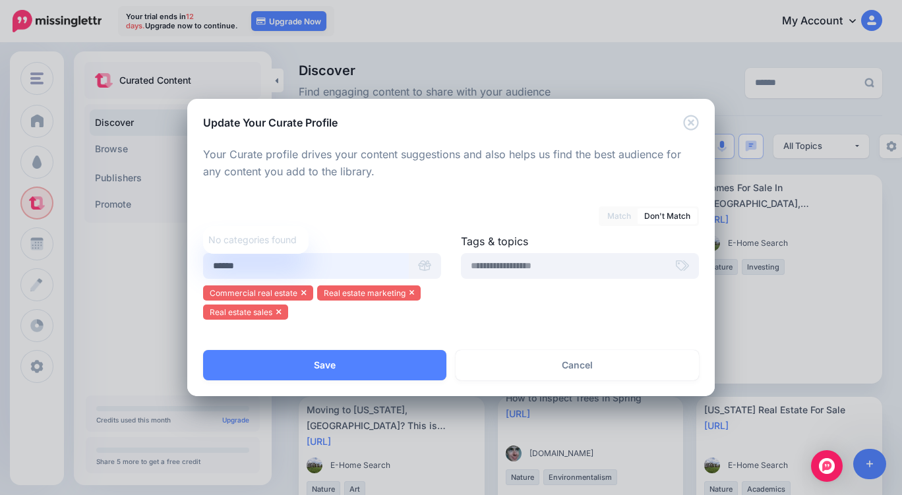
click at [266, 265] on input "******" at bounding box center [306, 266] width 206 height 26
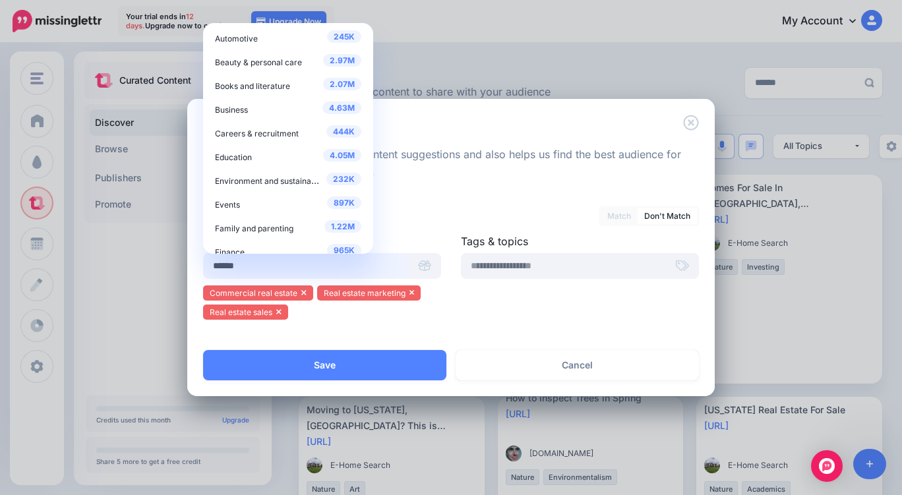
drag, startPoint x: 266, startPoint y: 265, endPoint x: 178, endPoint y: 266, distance: 88.4
click at [178, 266] on div "Update Your Curate Profile Loading Your Curate profile drives your content sugg…" at bounding box center [451, 247] width 902 height 495
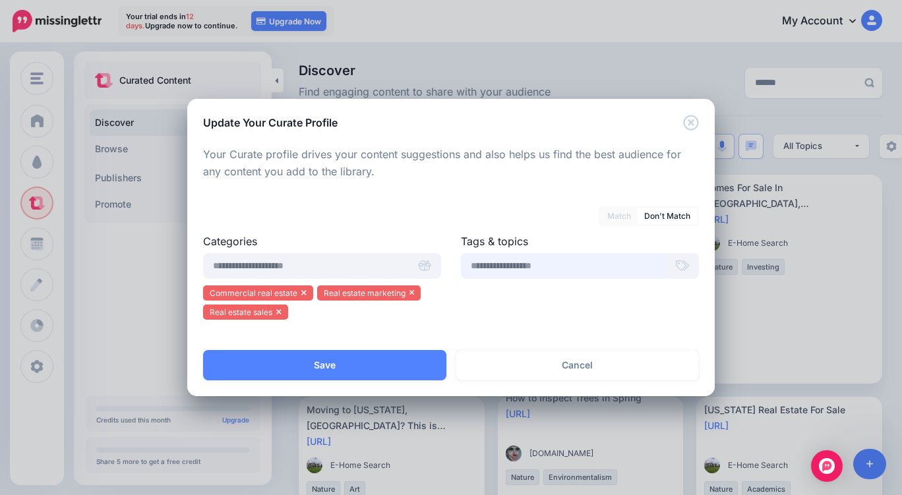
click at [528, 268] on input "text" at bounding box center [564, 266] width 206 height 26
type input "******"
click at [392, 259] on input "text" at bounding box center [306, 266] width 206 height 26
type input "*"
click at [483, 265] on input "text" at bounding box center [564, 266] width 206 height 26
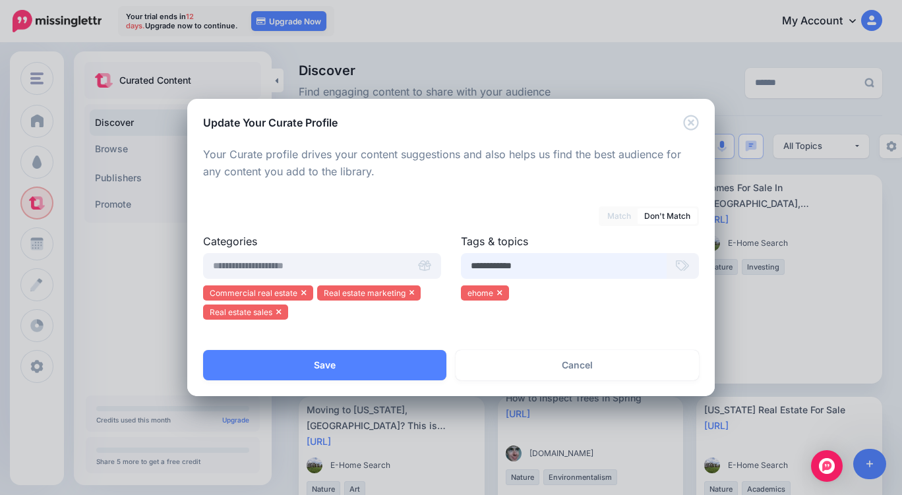
type input "**********"
click at [270, 264] on input "text" at bounding box center [306, 266] width 206 height 26
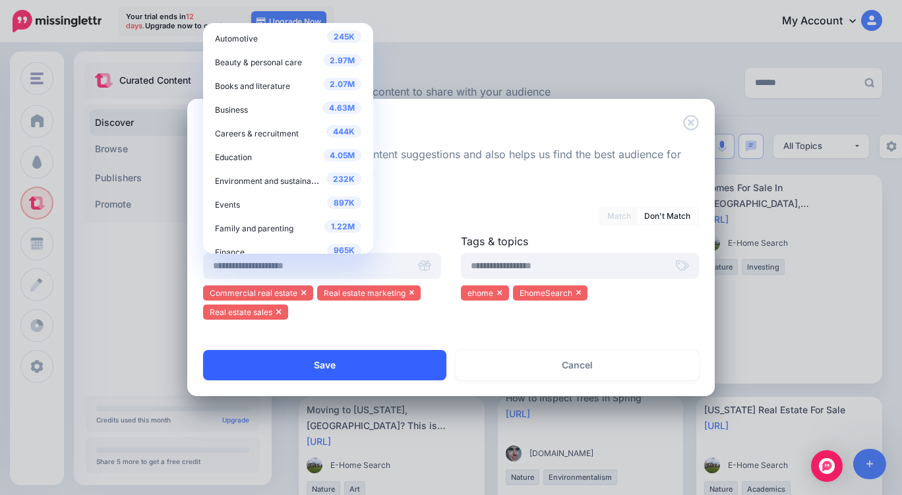
click at [369, 357] on button "Save" at bounding box center [324, 365] width 243 height 30
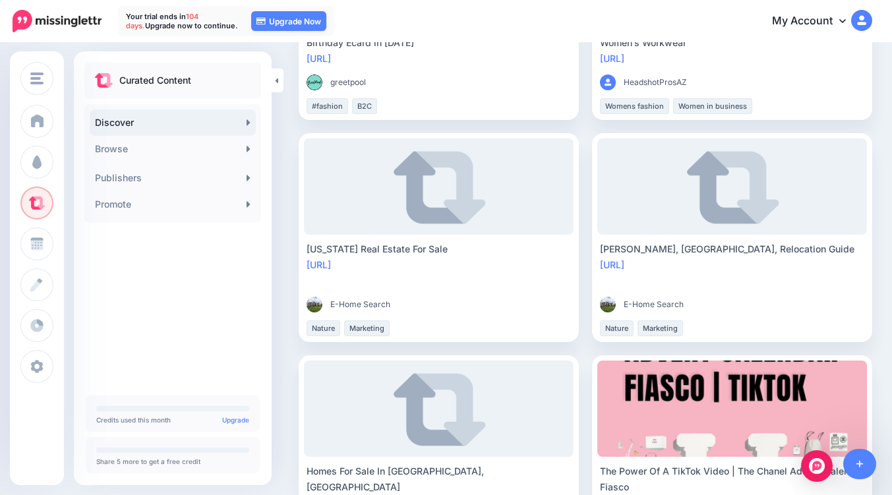
scroll to position [66, 0]
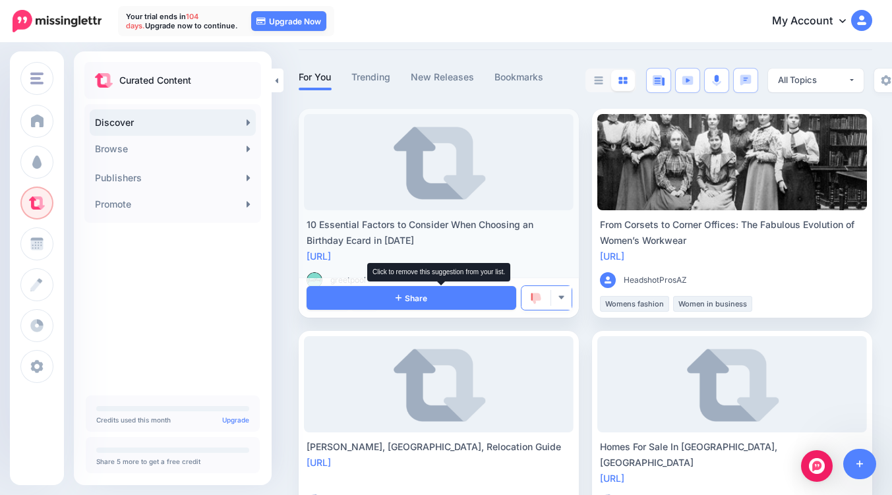
click at [531, 294] on img at bounding box center [536, 299] width 11 height 12
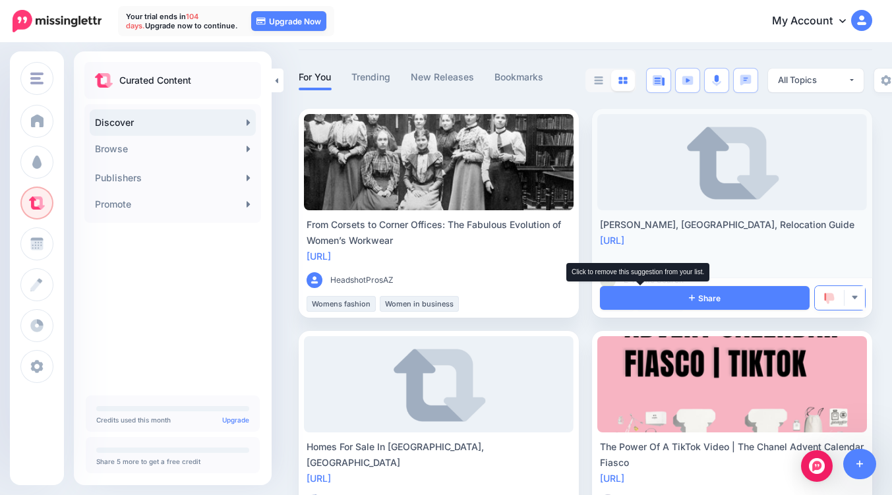
click at [825, 294] on img at bounding box center [830, 299] width 11 height 12
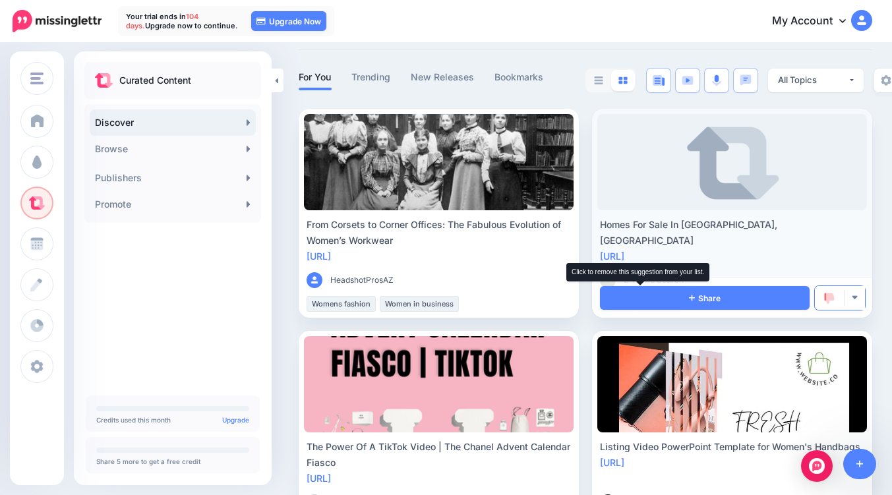
click at [825, 300] on img at bounding box center [830, 299] width 11 height 12
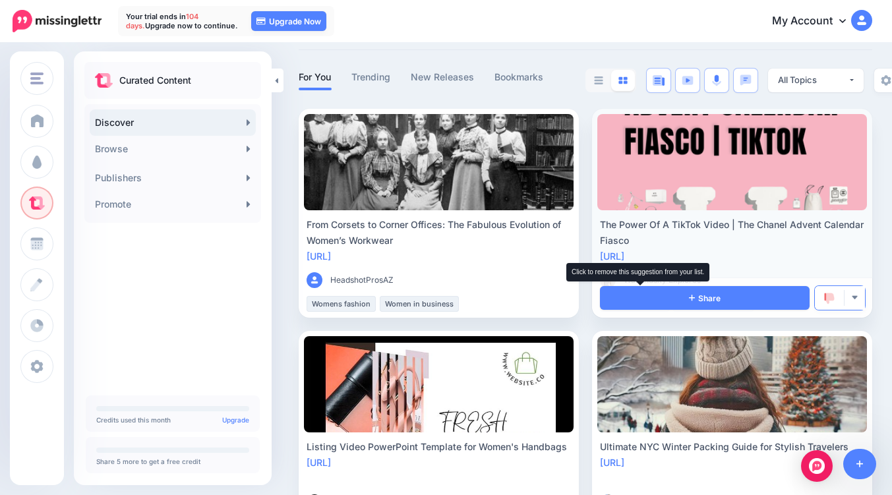
click at [825, 296] on img at bounding box center [830, 299] width 11 height 12
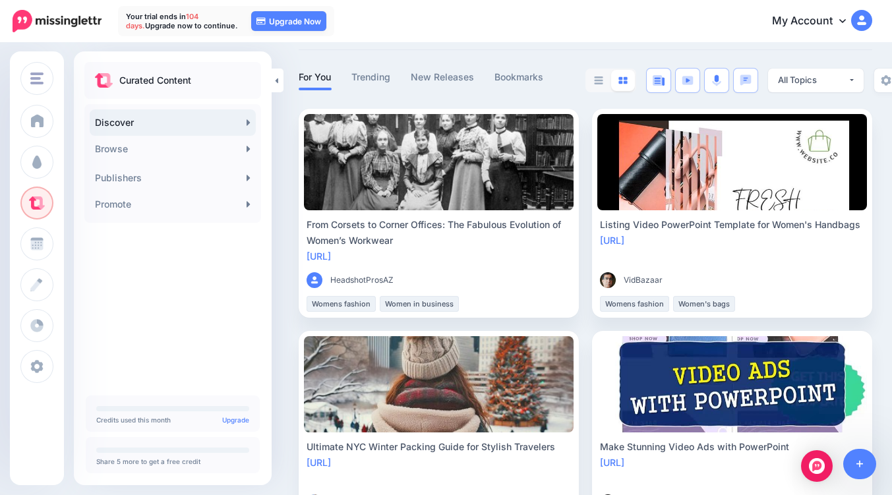
scroll to position [0, 0]
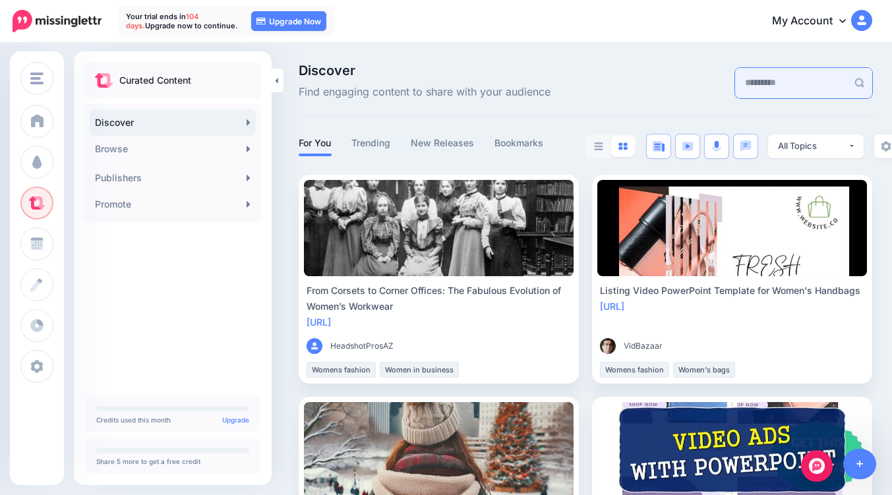
click at [788, 96] on input "text" at bounding box center [791, 83] width 112 height 30
type input "******"
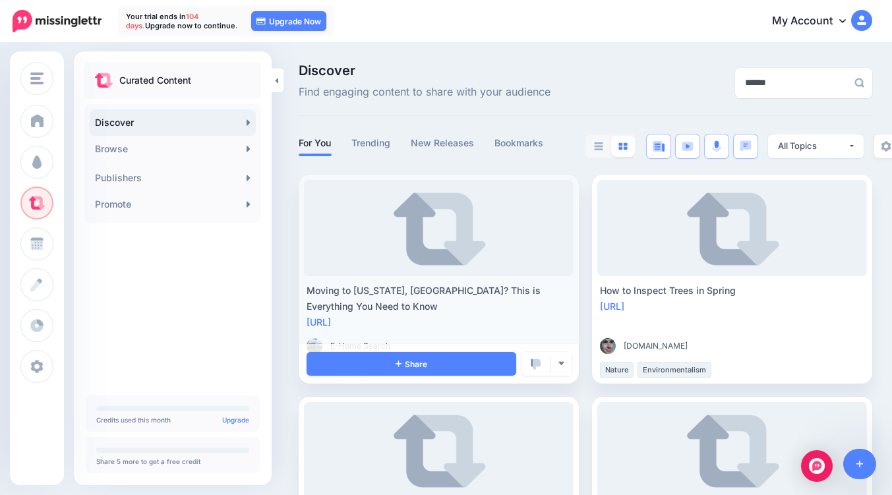
scroll to position [66, 0]
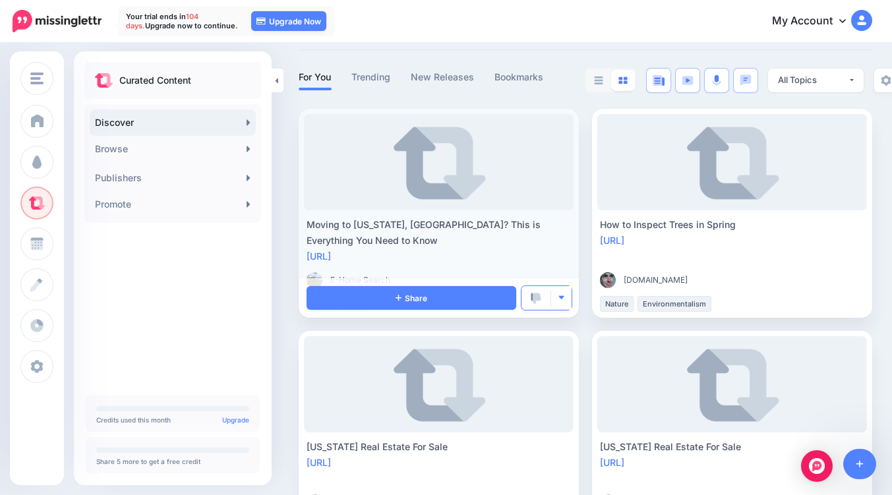
click at [558, 301] on img "button" at bounding box center [561, 297] width 7 height 7
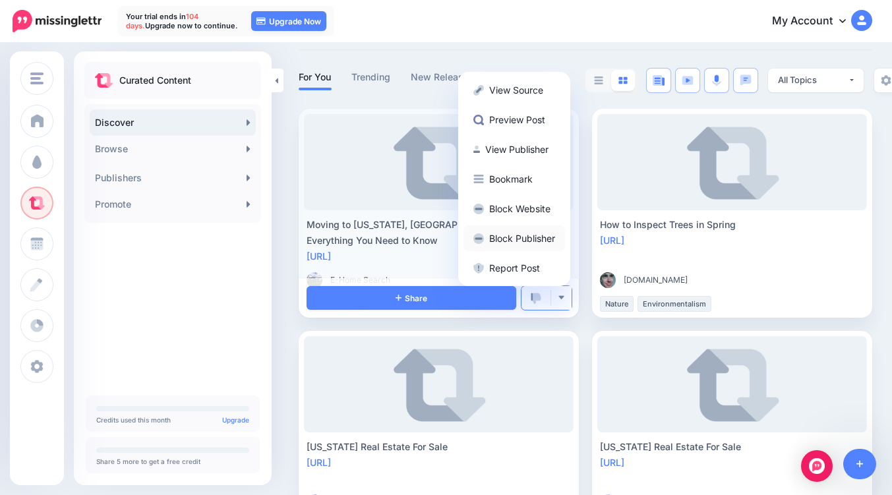
click at [464, 245] on link "Block Publisher" at bounding box center [515, 239] width 102 height 26
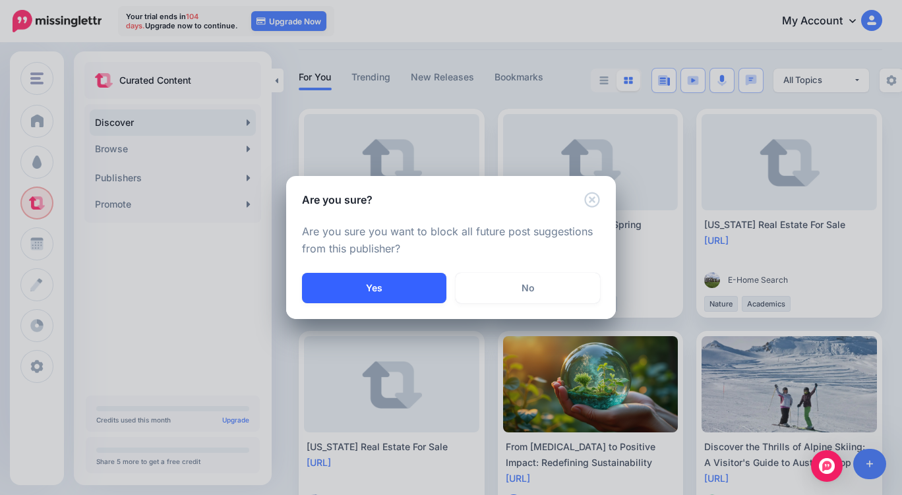
click at [409, 282] on button "Yes" at bounding box center [374, 288] width 144 height 30
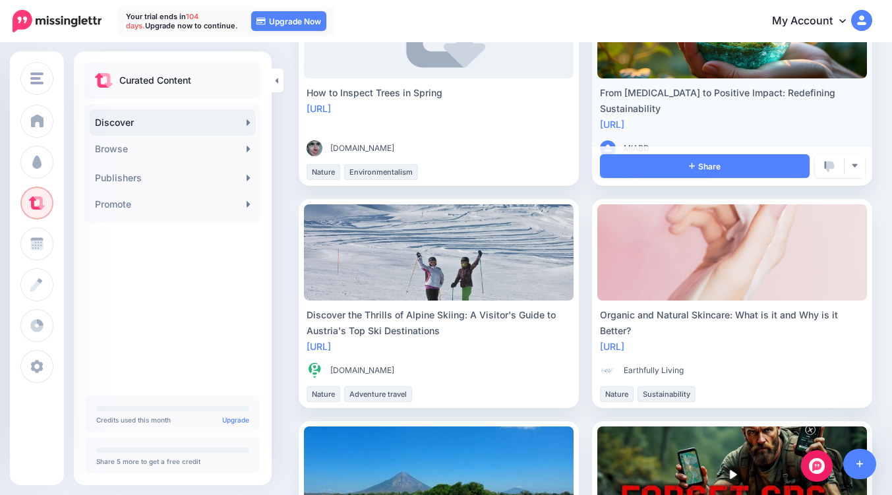
scroll to position [330, 0]
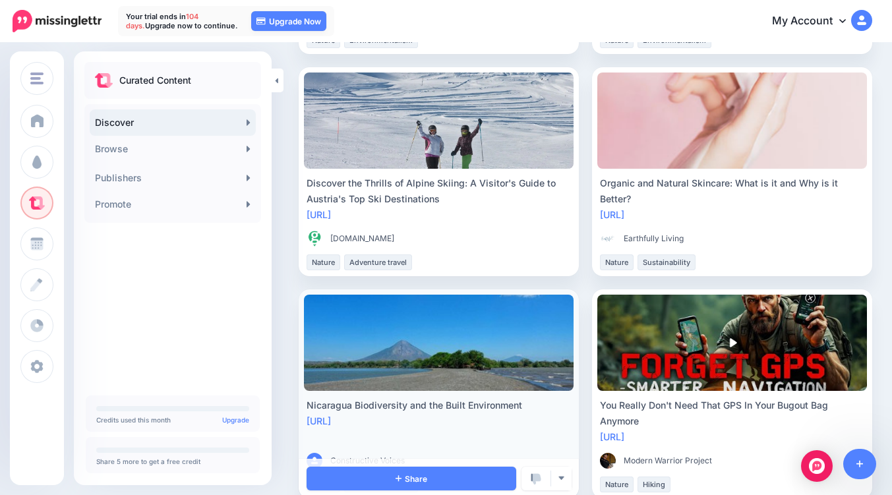
click at [574, 295] on link at bounding box center [439, 343] width 270 height 96
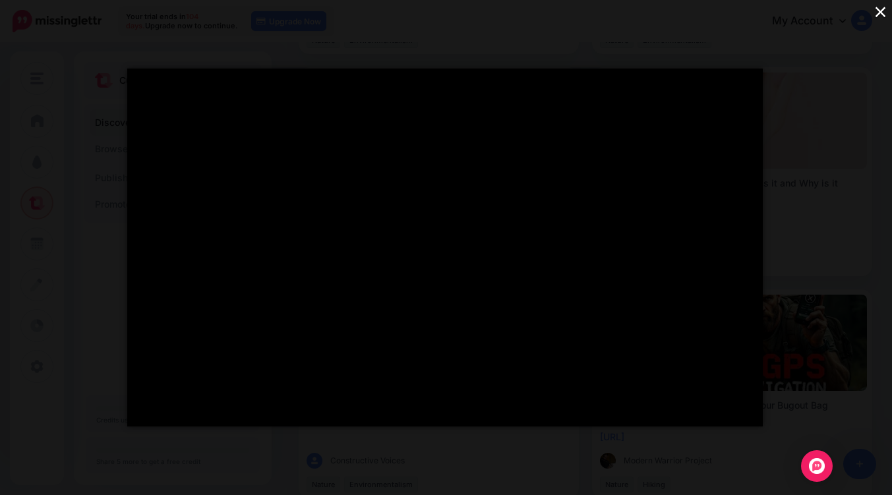
scroll to position [198, 0]
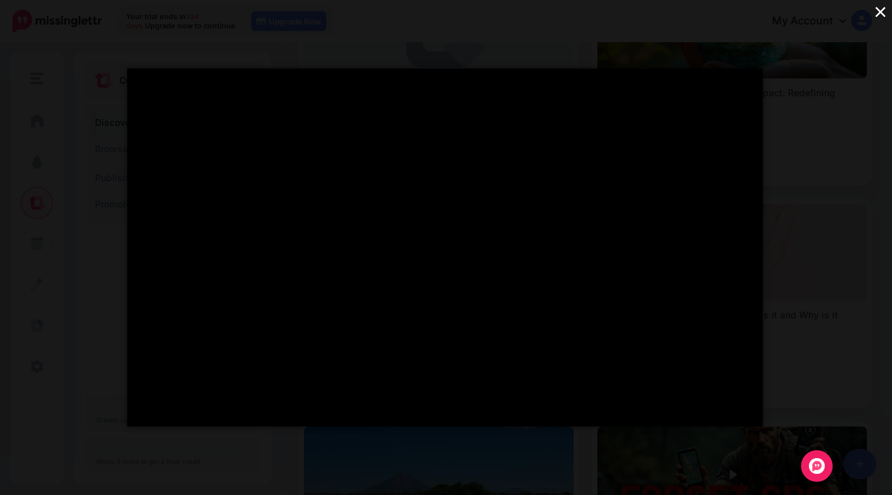
click at [885, 9] on button "×" at bounding box center [880, 11] width 23 height 23
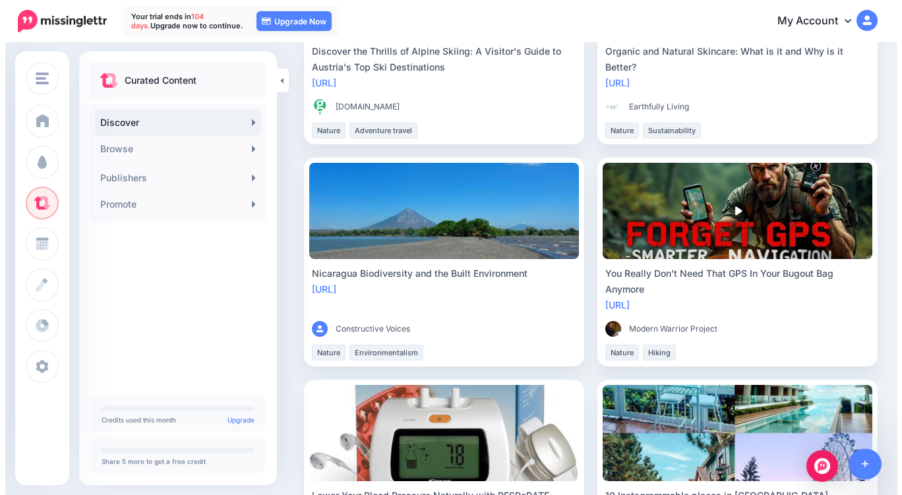
scroll to position [528, 0]
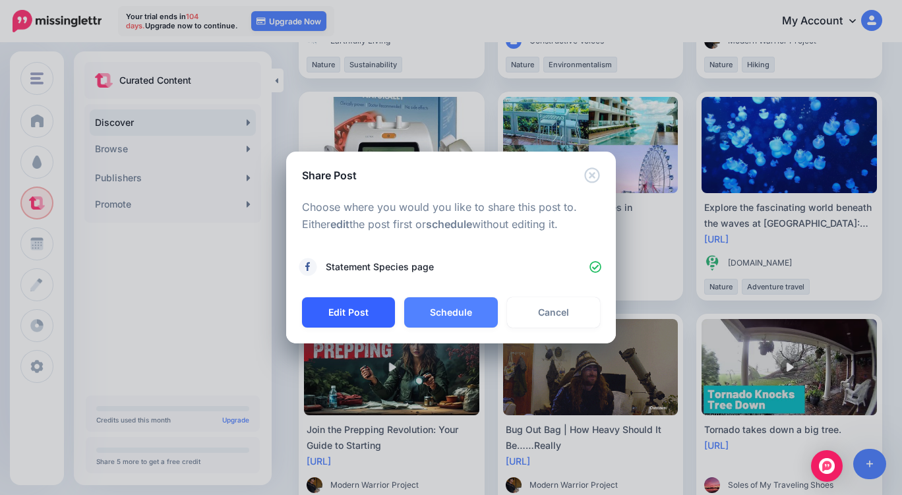
click at [358, 310] on button "Edit Post" at bounding box center [348, 312] width 93 height 30
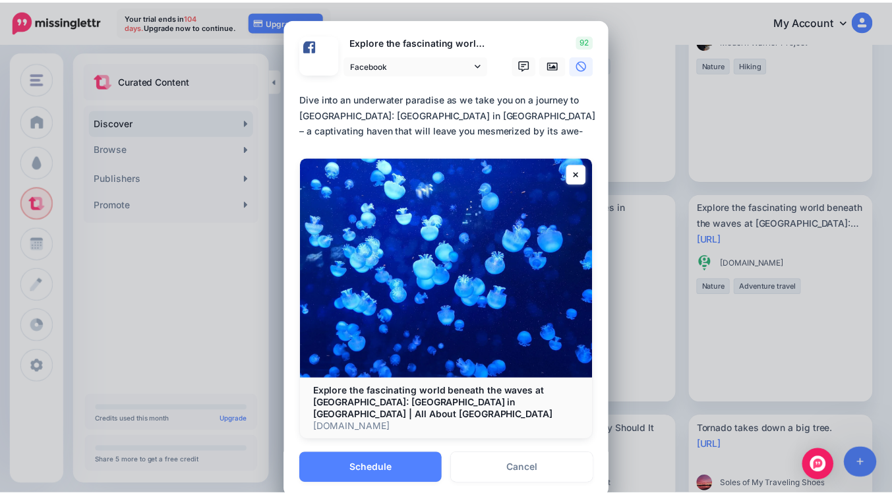
scroll to position [11, 0]
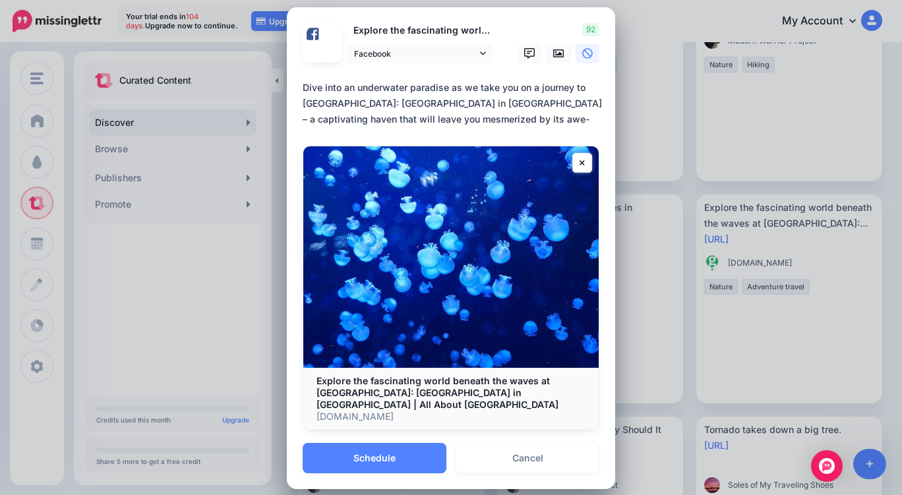
click at [376, 282] on img at bounding box center [451, 257] width 296 height 222
click at [414, 389] on b "Explore the fascinating world beneath the waves at [GEOGRAPHIC_DATA]: [GEOGRAPH…" at bounding box center [438, 392] width 242 height 35
click at [510, 450] on link "Cancel" at bounding box center [528, 458] width 144 height 30
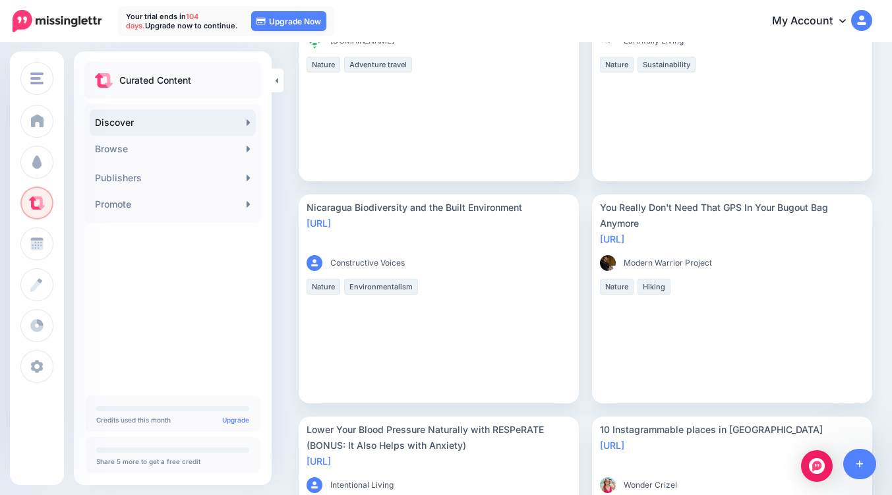
scroll to position [0, 0]
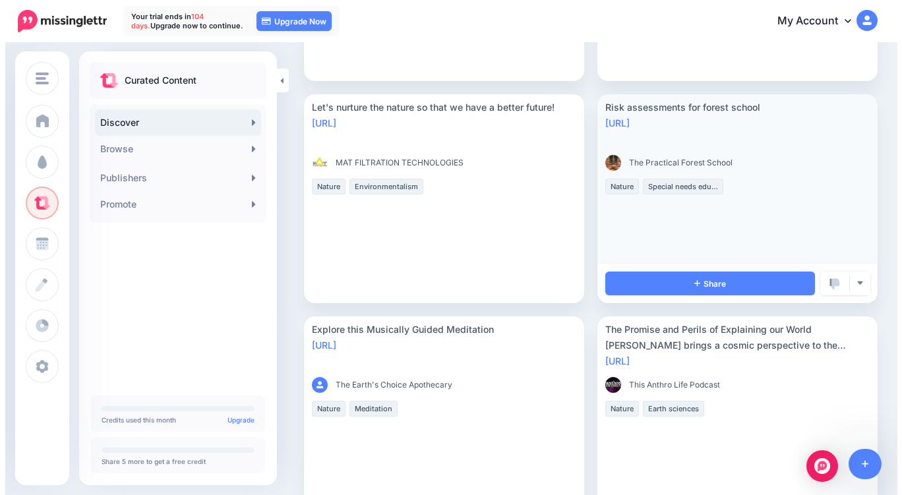
scroll to position [1546, 0]
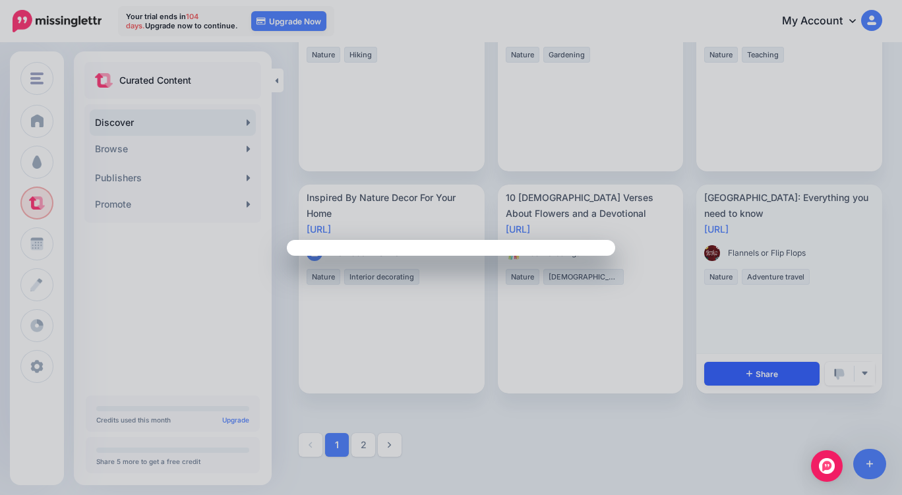
scroll to position [0, 0]
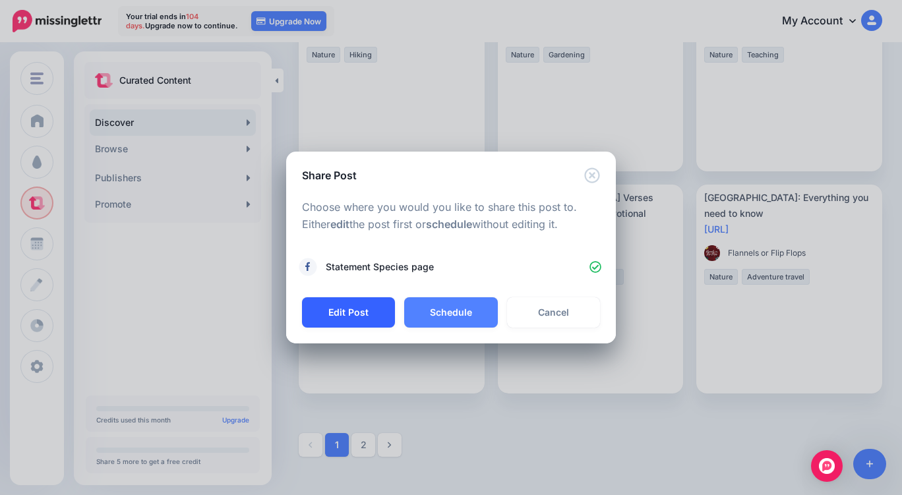
click at [347, 312] on button "Edit Post" at bounding box center [348, 312] width 93 height 30
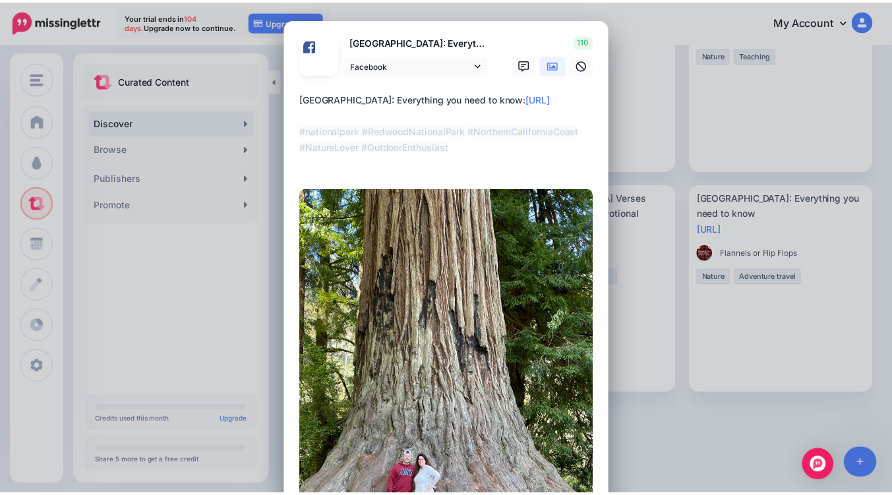
scroll to position [166, 0]
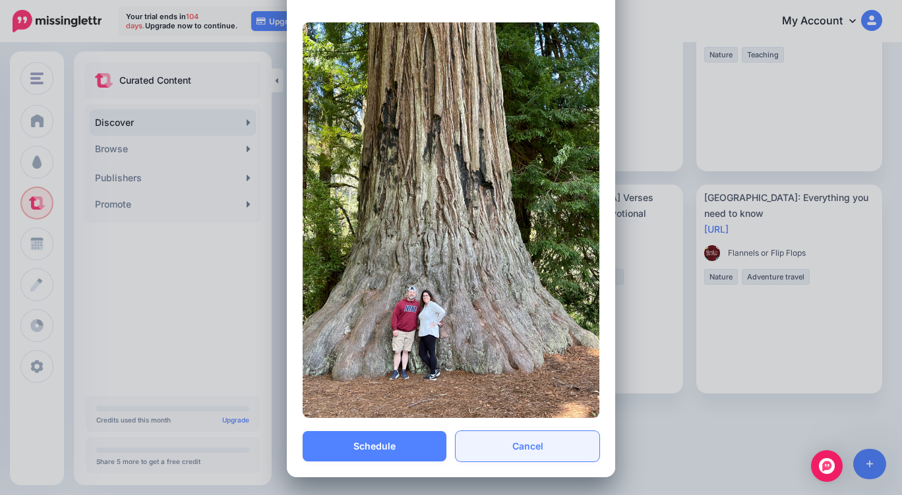
click at [531, 451] on link "Cancel" at bounding box center [528, 446] width 144 height 30
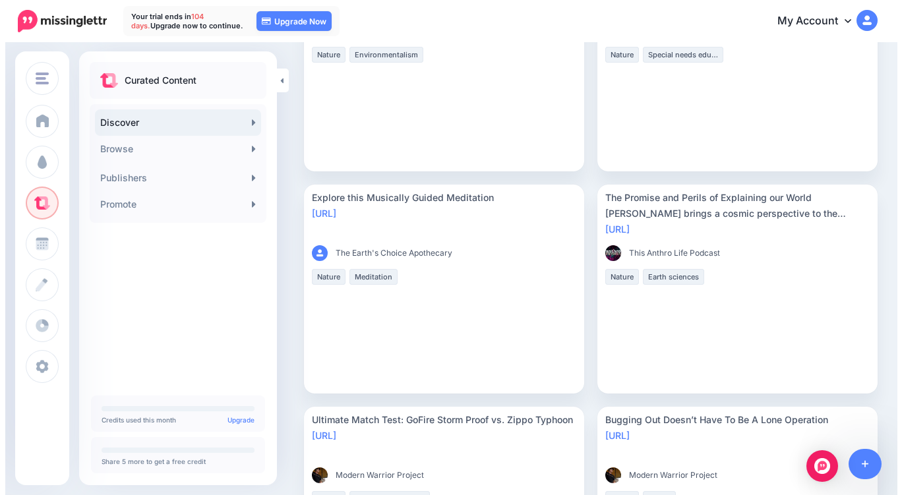
scroll to position [12, 0]
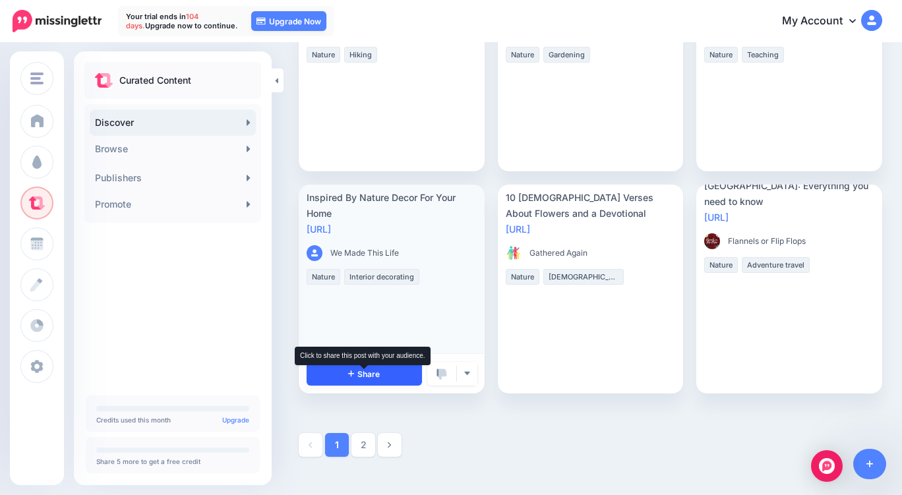
scroll to position [0, 0]
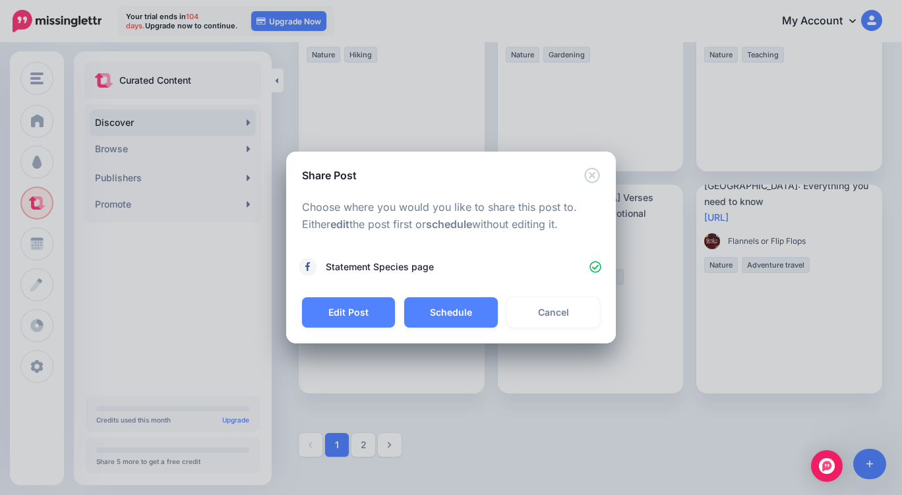
click at [337, 306] on button "Edit Post" at bounding box center [348, 312] width 93 height 30
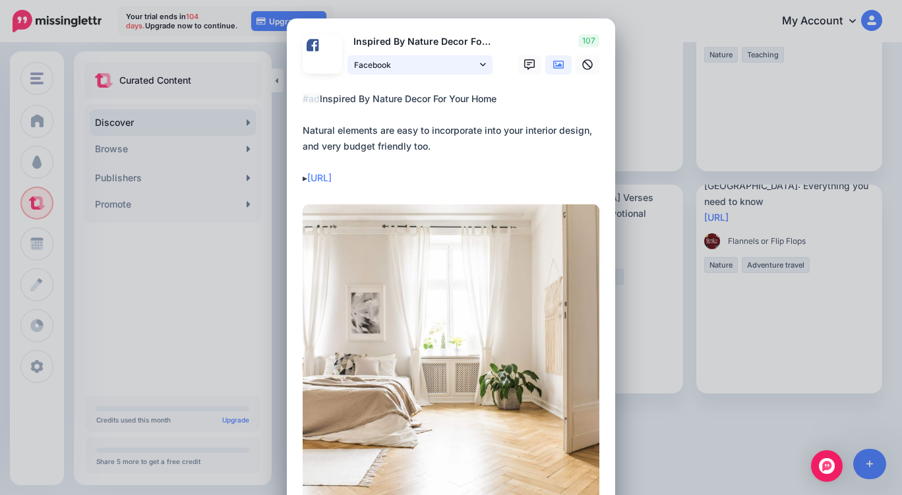
click at [455, 57] on link "Facebook" at bounding box center [420, 64] width 145 height 19
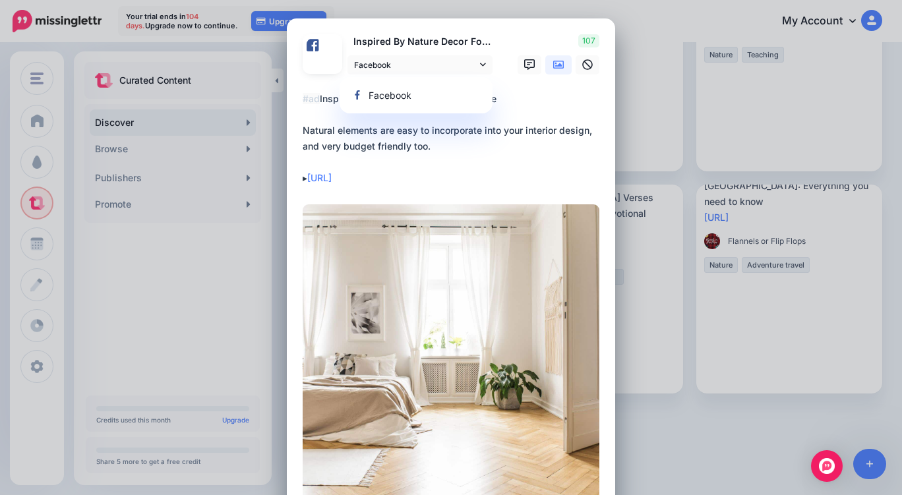
click at [627, 10] on div "Share Post Loading Inspired By Nature Decor For Your Home Facebook" at bounding box center [451, 247] width 902 height 495
click at [524, 65] on icon at bounding box center [529, 64] width 11 height 11
type textarea "**********"
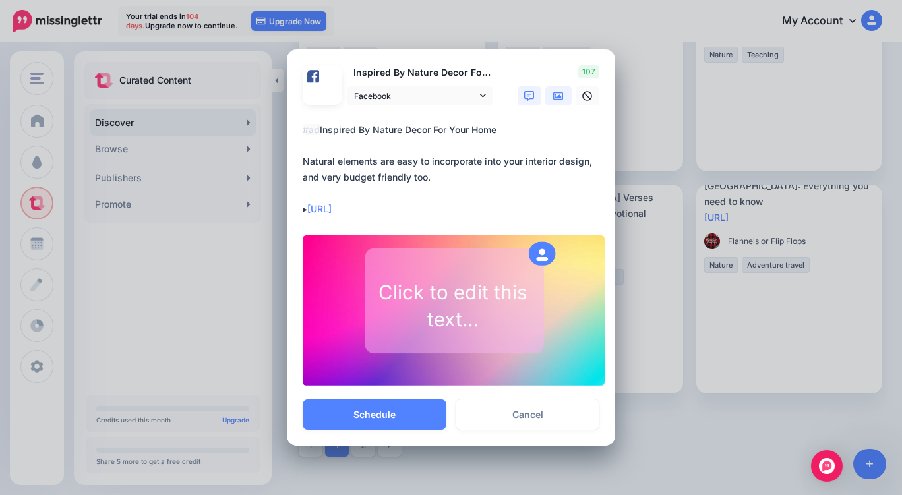
click at [563, 93] on icon at bounding box center [558, 96] width 11 height 11
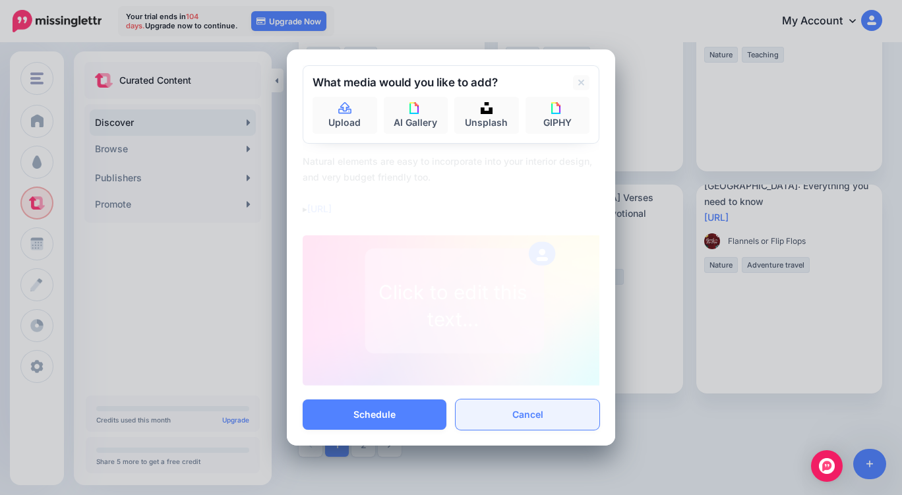
click at [537, 414] on link "Cancel" at bounding box center [528, 415] width 144 height 30
